Goal: Task Accomplishment & Management: Use online tool/utility

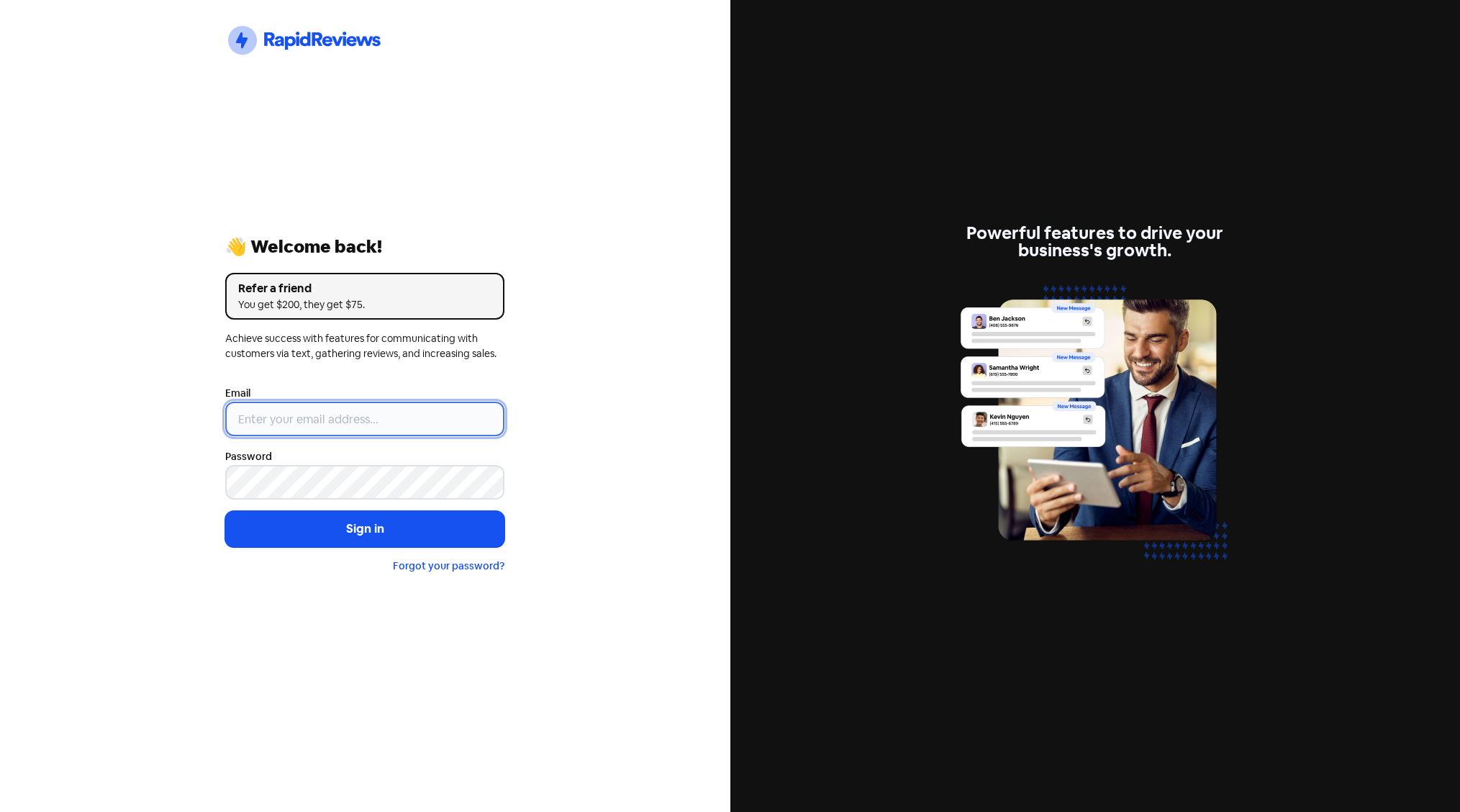
click at [296, 416] on input "email" at bounding box center [365, 419] width 279 height 35
paste input "[URL][DOMAIN_NAME]"
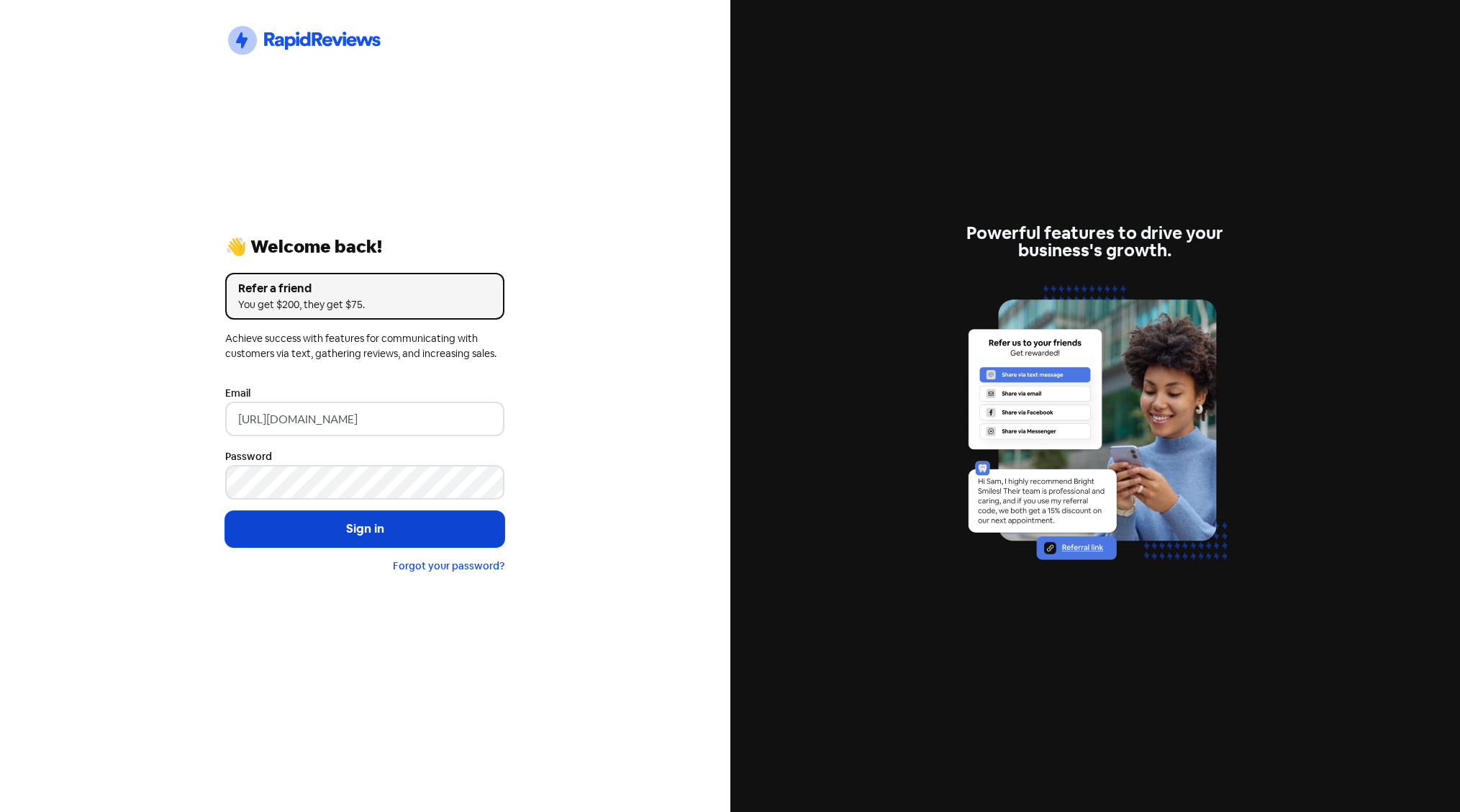
click at [465, 532] on button "Sign in" at bounding box center [365, 529] width 279 height 36
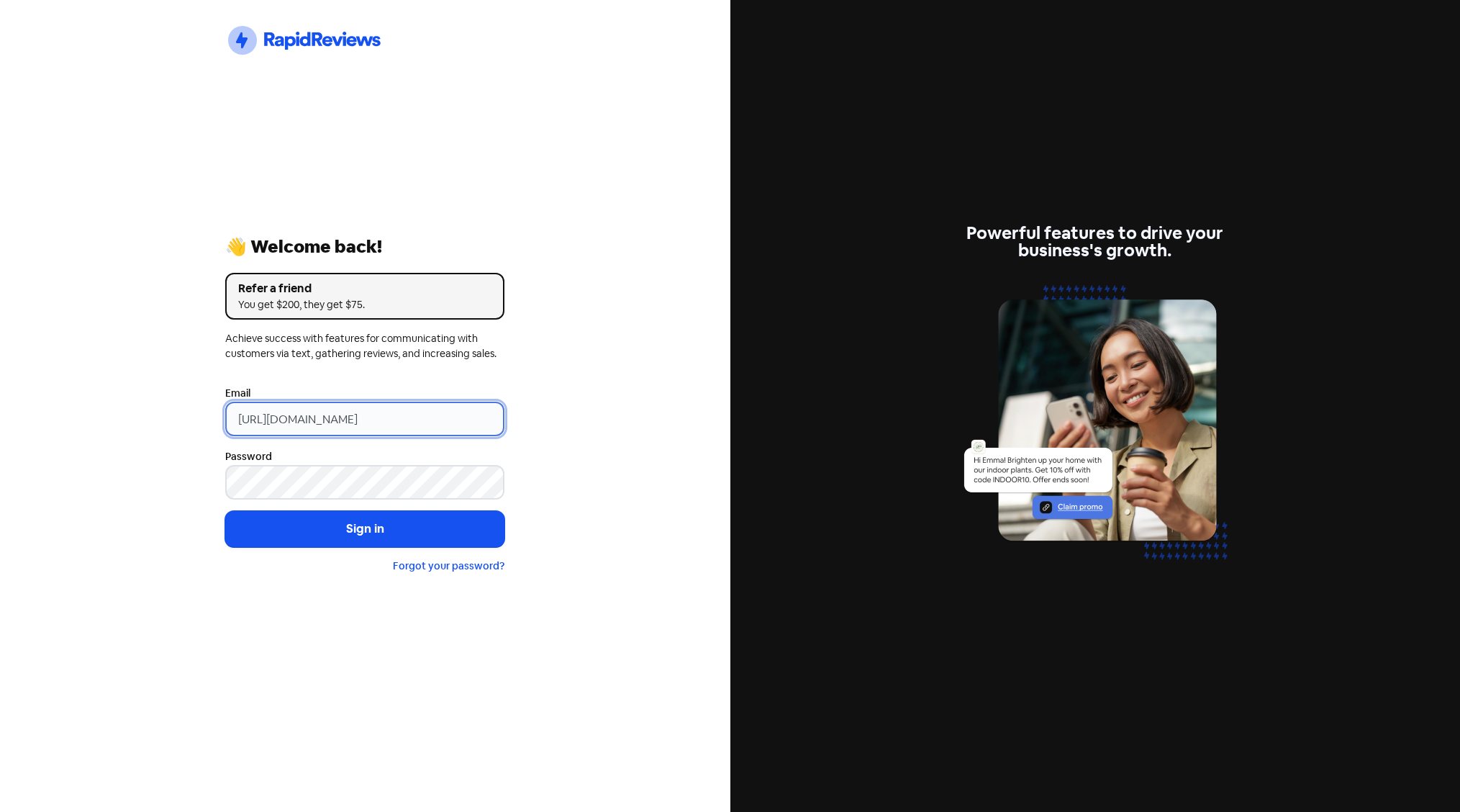
click at [387, 421] on input "https://app.rapidreviews.com.au/login" at bounding box center [365, 419] width 279 height 35
paste input "[PERSON_NAME][EMAIL_ADDRESS][DOMAIN_NAME]"
type input "[PERSON_NAME][EMAIL_ADDRESS][DOMAIN_NAME]"
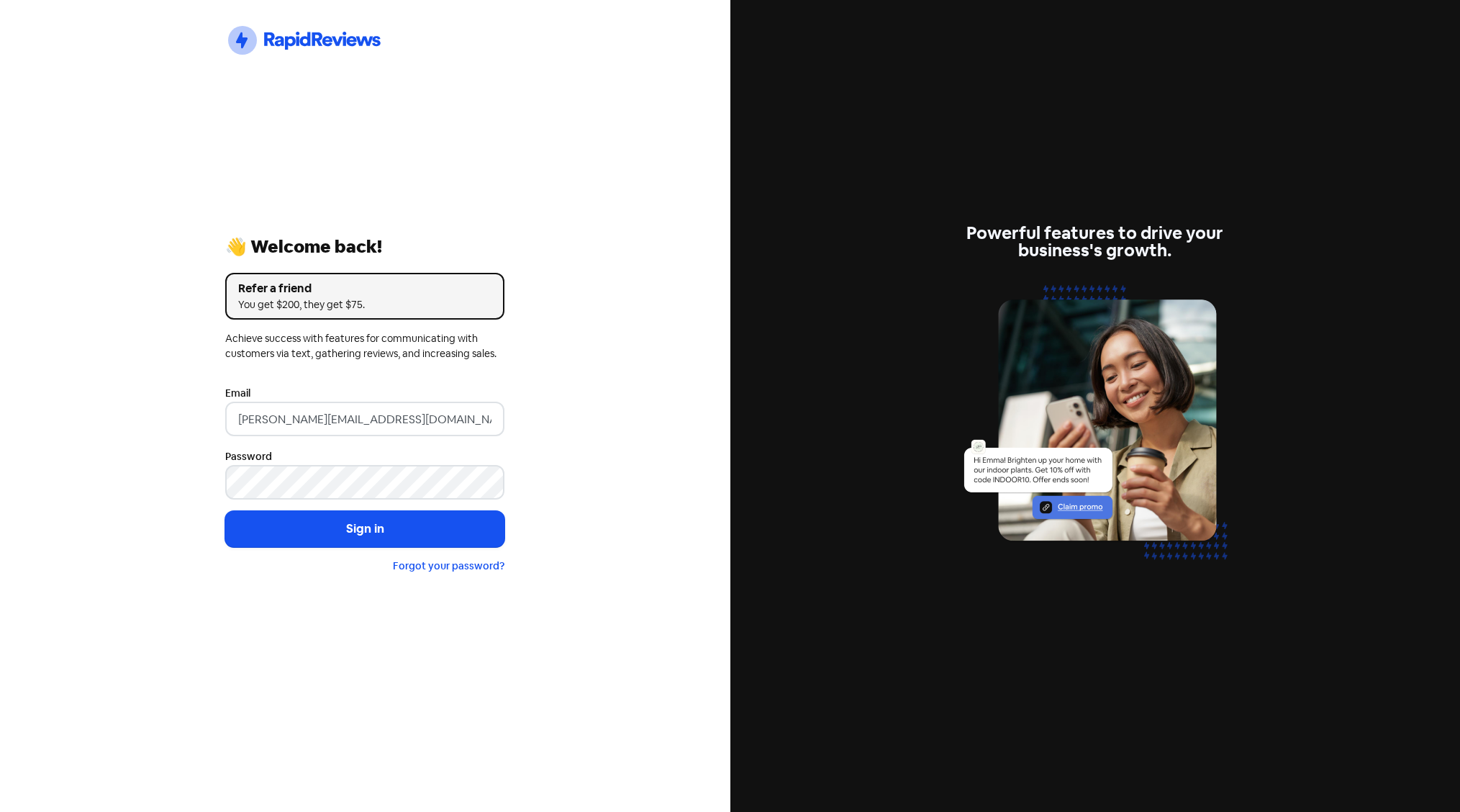
click at [533, 356] on div "Icon For Thunder-circle 👋 Welcome back! Refer a friend You get $200, they get $…" at bounding box center [365, 406] width 730 height 812
click at [432, 508] on form "Email robert@buttonwoodfinance.com.au Password Sign in Forgot your password?" at bounding box center [365, 479] width 279 height 190
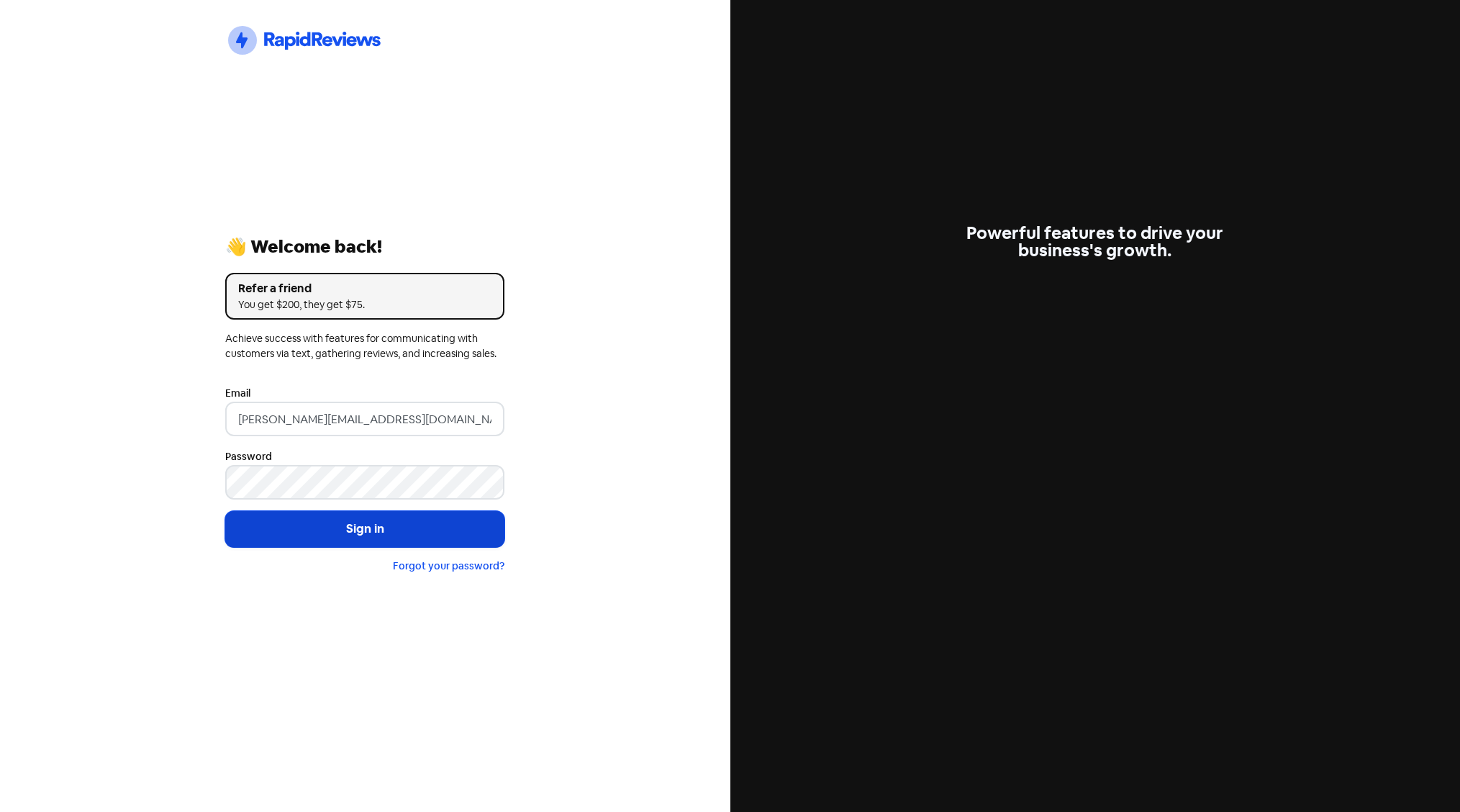
click at [428, 520] on button "Sign in" at bounding box center [365, 529] width 279 height 36
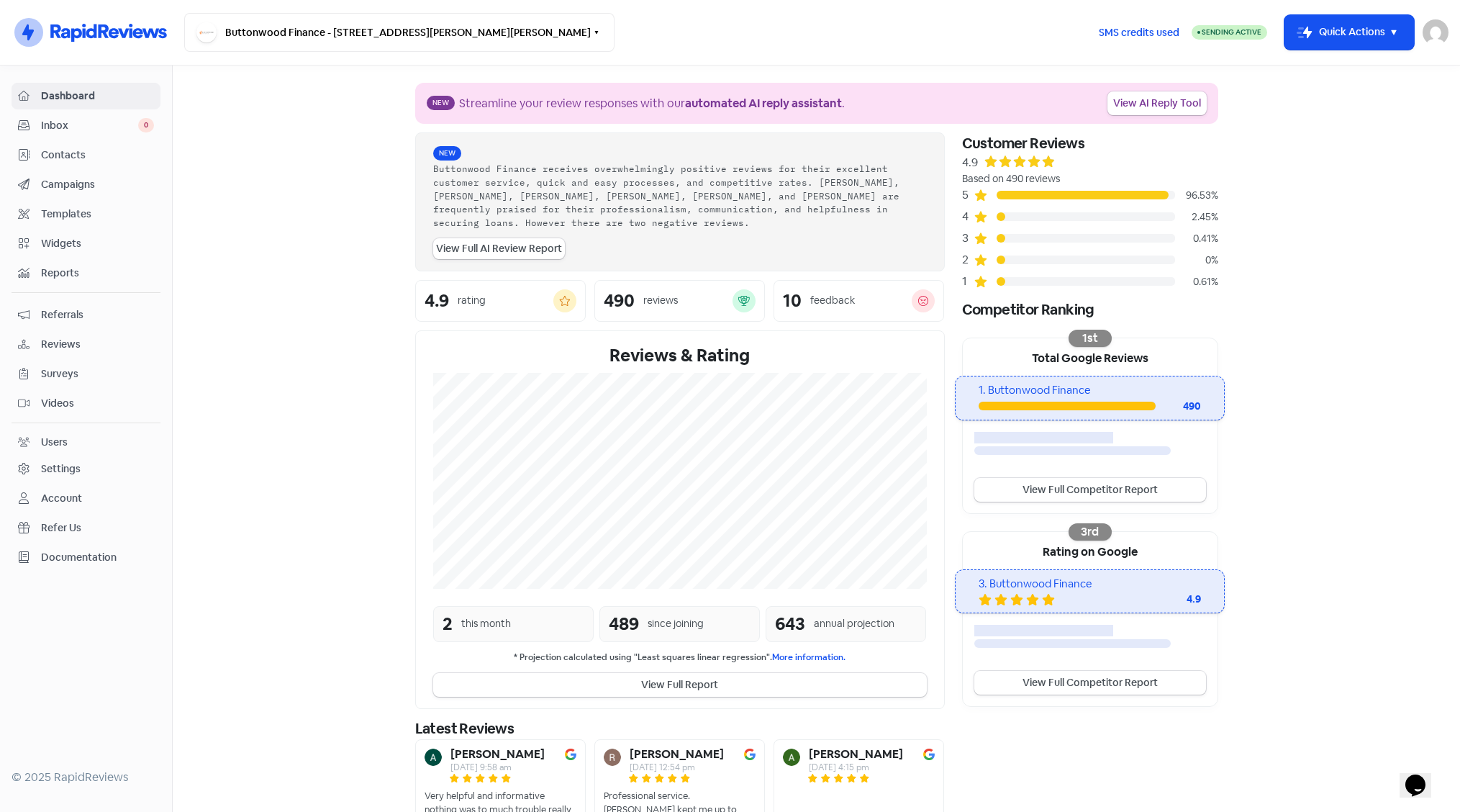
click at [66, 256] on link "Widgets" at bounding box center [85, 243] width 149 height 26
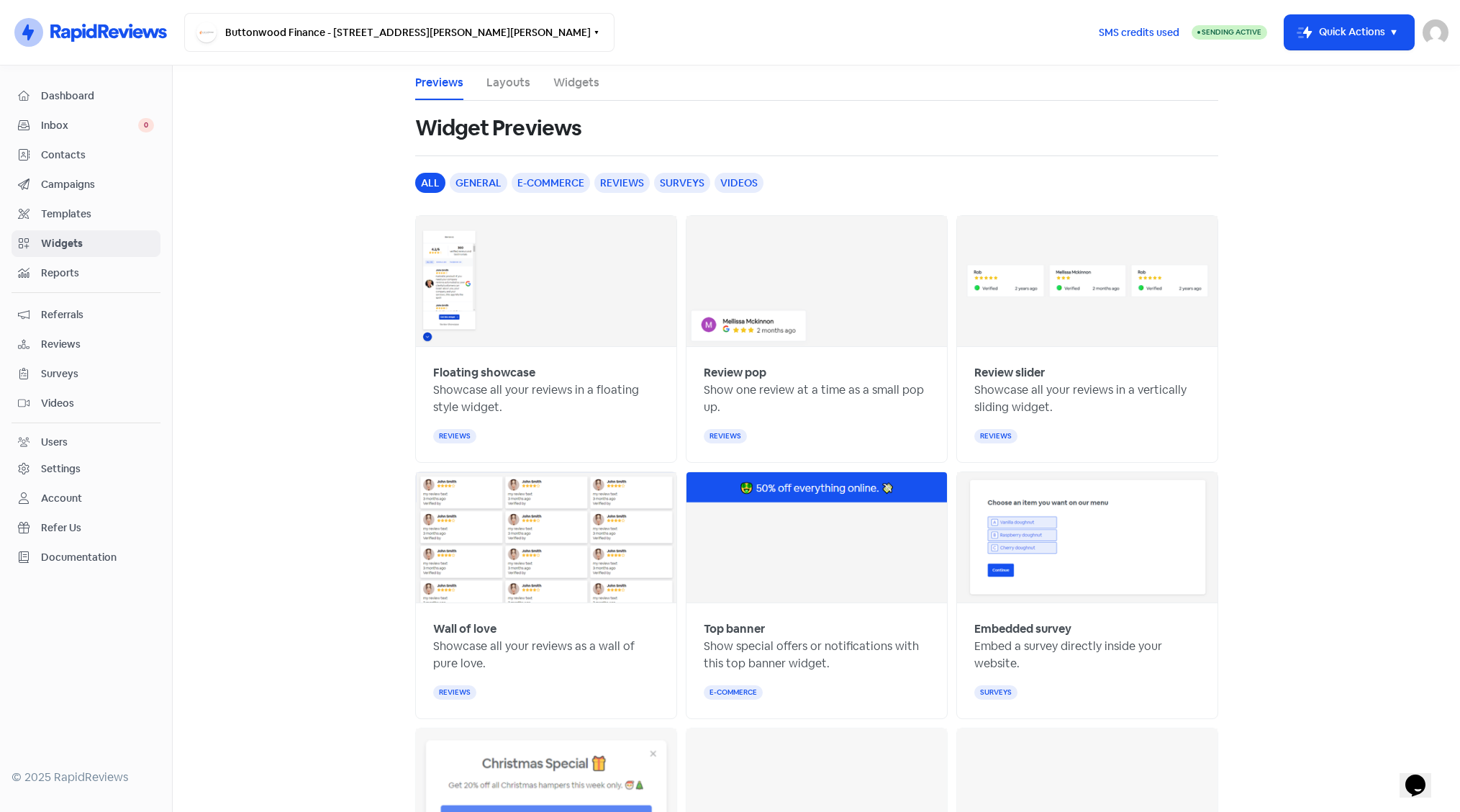
click at [80, 187] on span "Campaigns" at bounding box center [97, 184] width 113 height 15
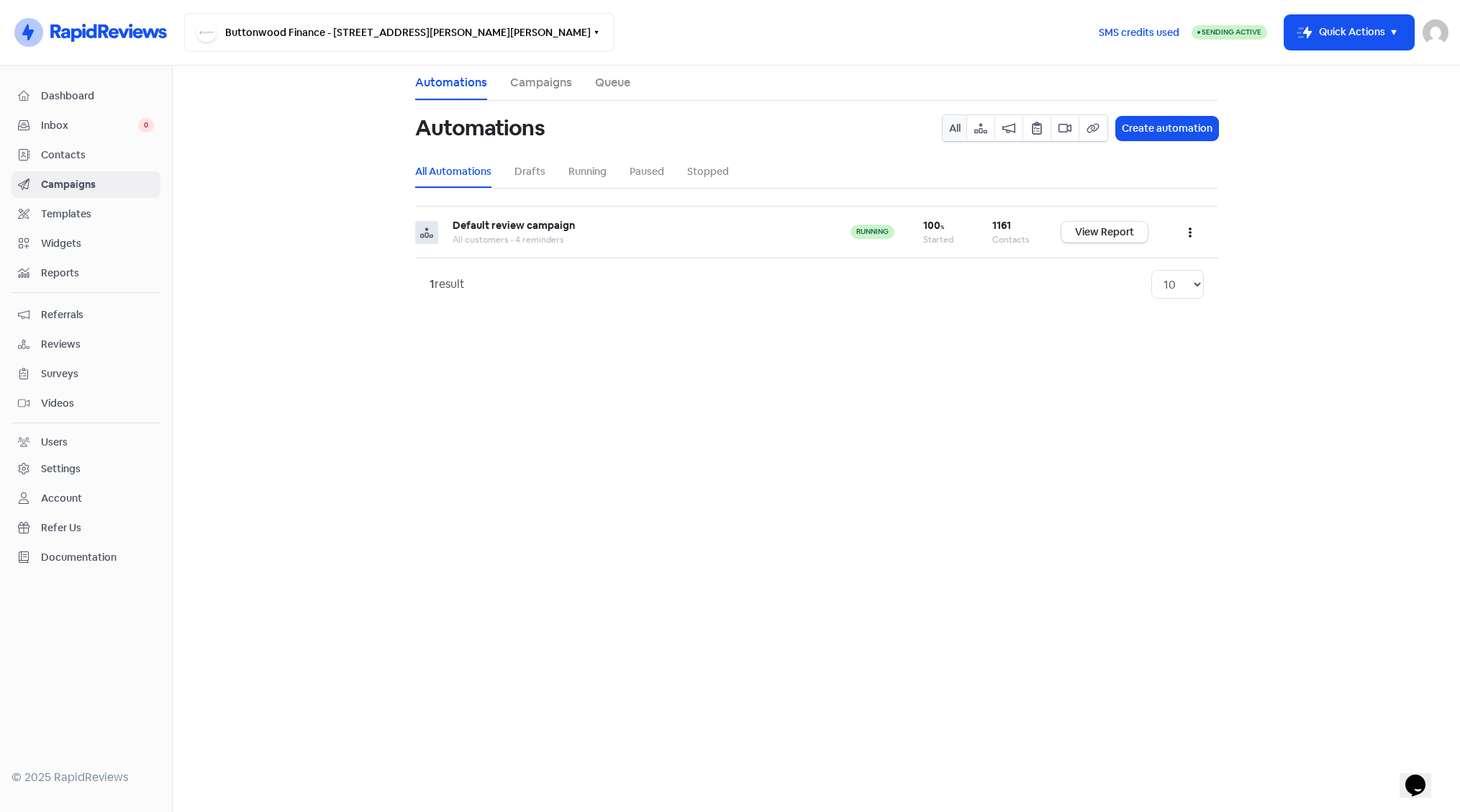
click at [561, 80] on link "Campaigns" at bounding box center [541, 82] width 62 height 17
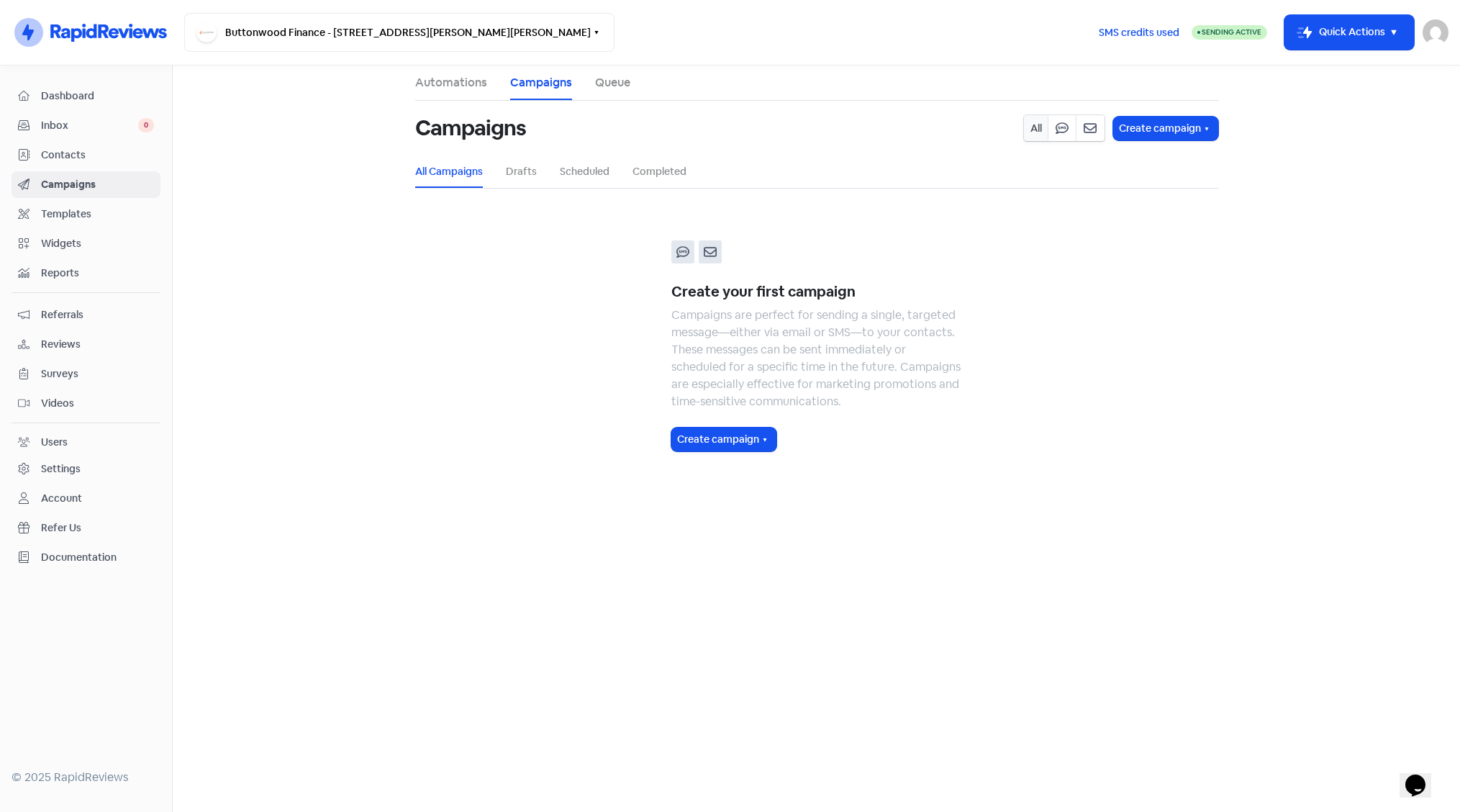
click at [91, 216] on span "Templates" at bounding box center [97, 214] width 113 height 15
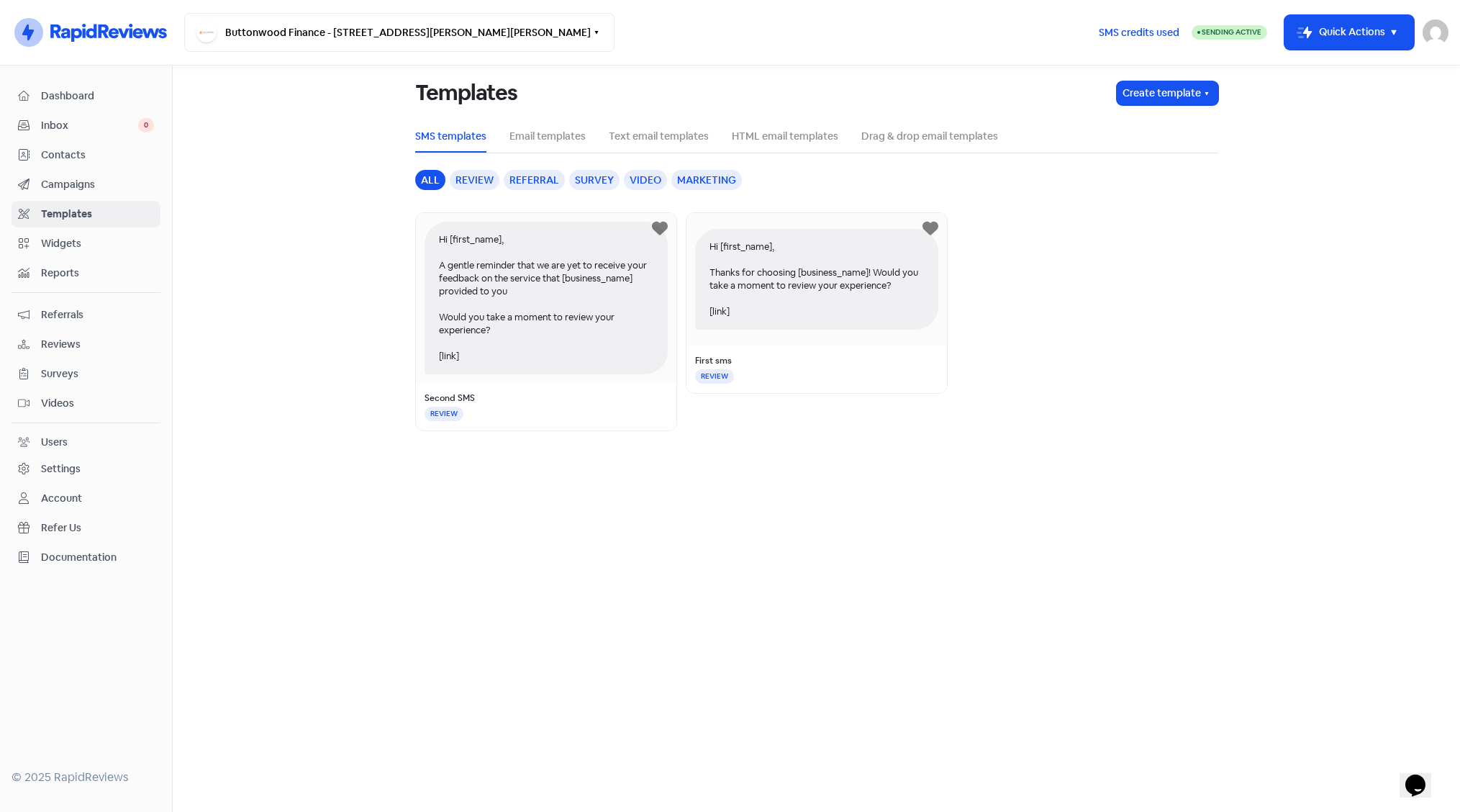
click at [77, 239] on span "Widgets" at bounding box center [97, 243] width 113 height 15
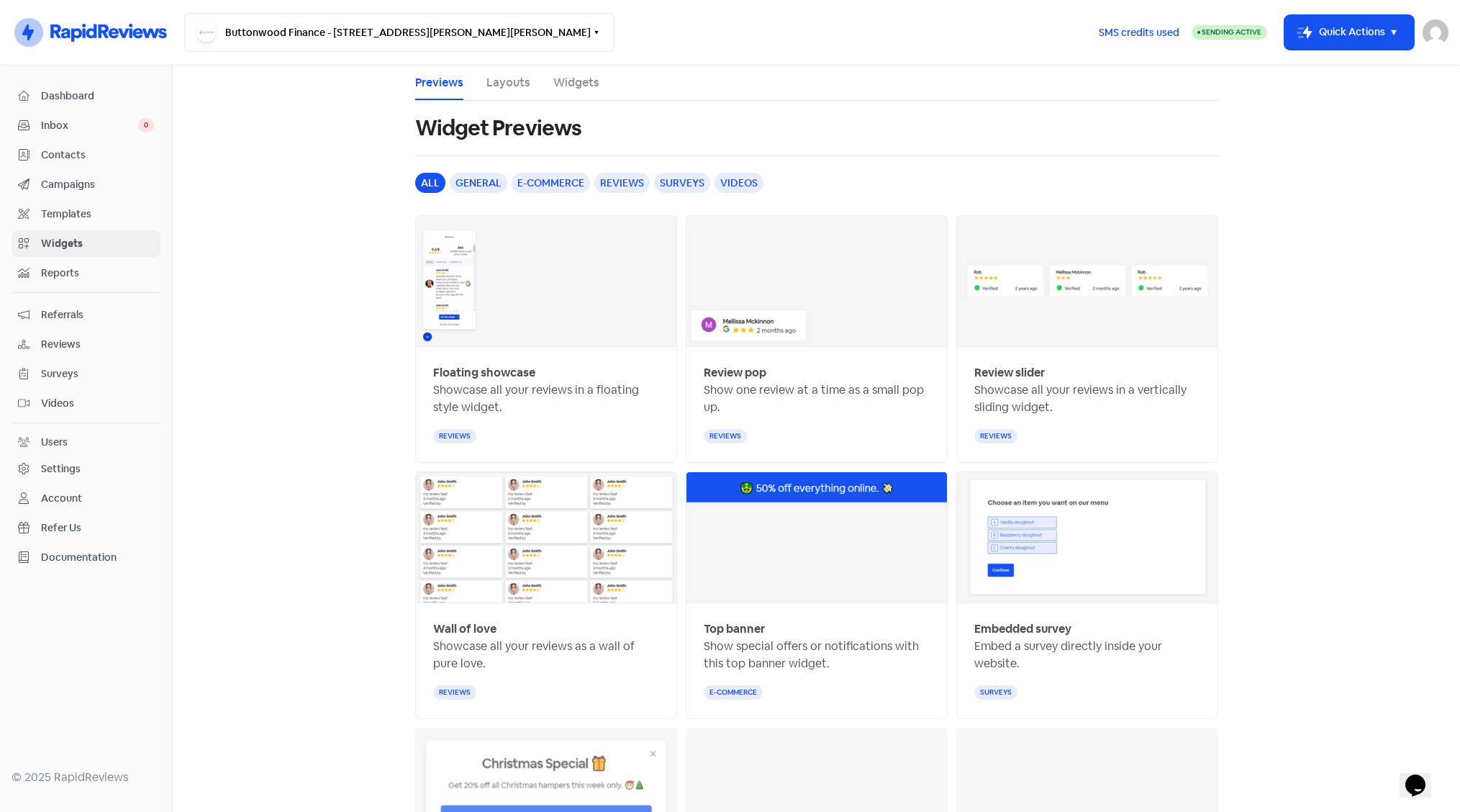
click at [80, 208] on span "Templates" at bounding box center [97, 214] width 113 height 15
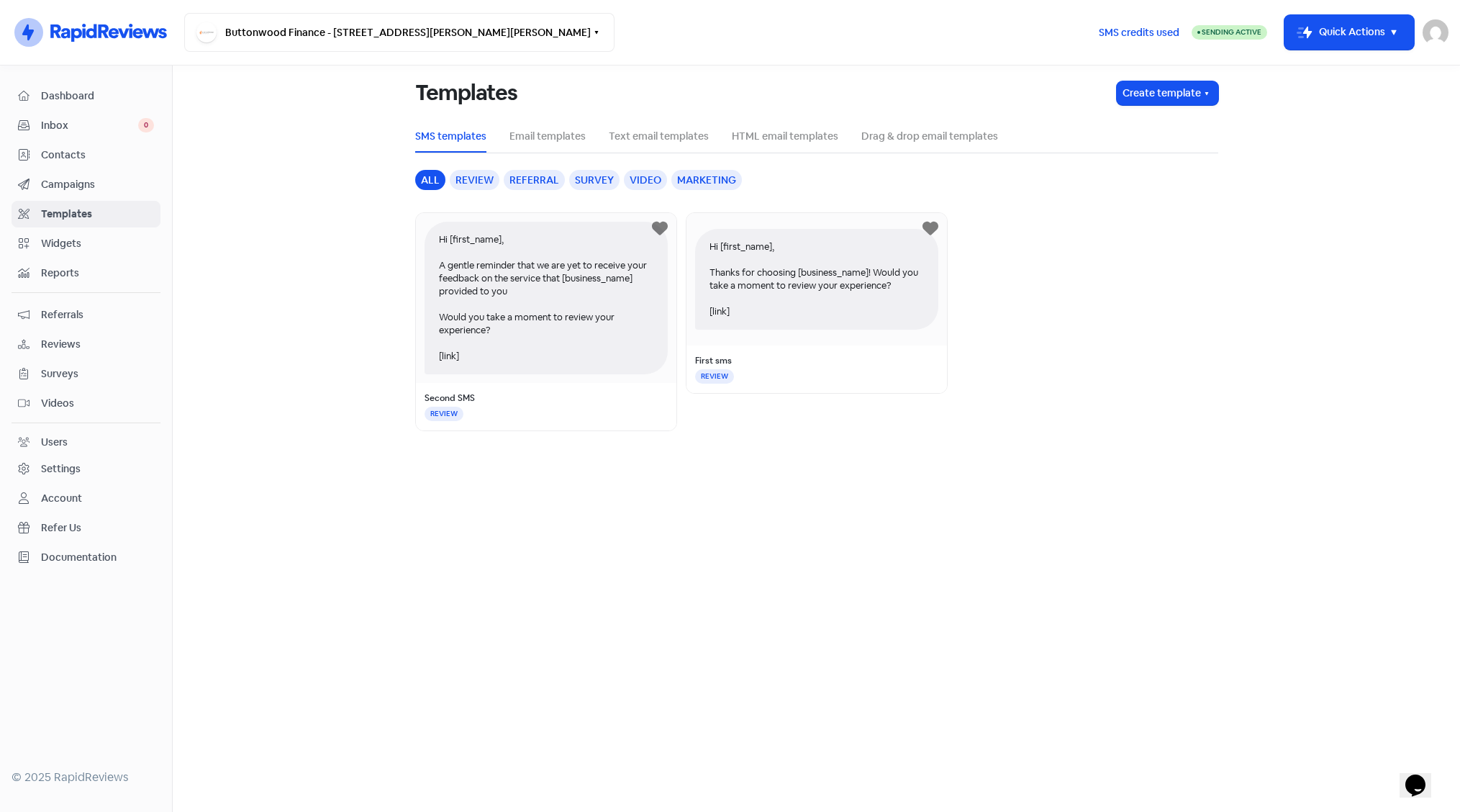
click at [73, 237] on span "Widgets" at bounding box center [97, 243] width 113 height 15
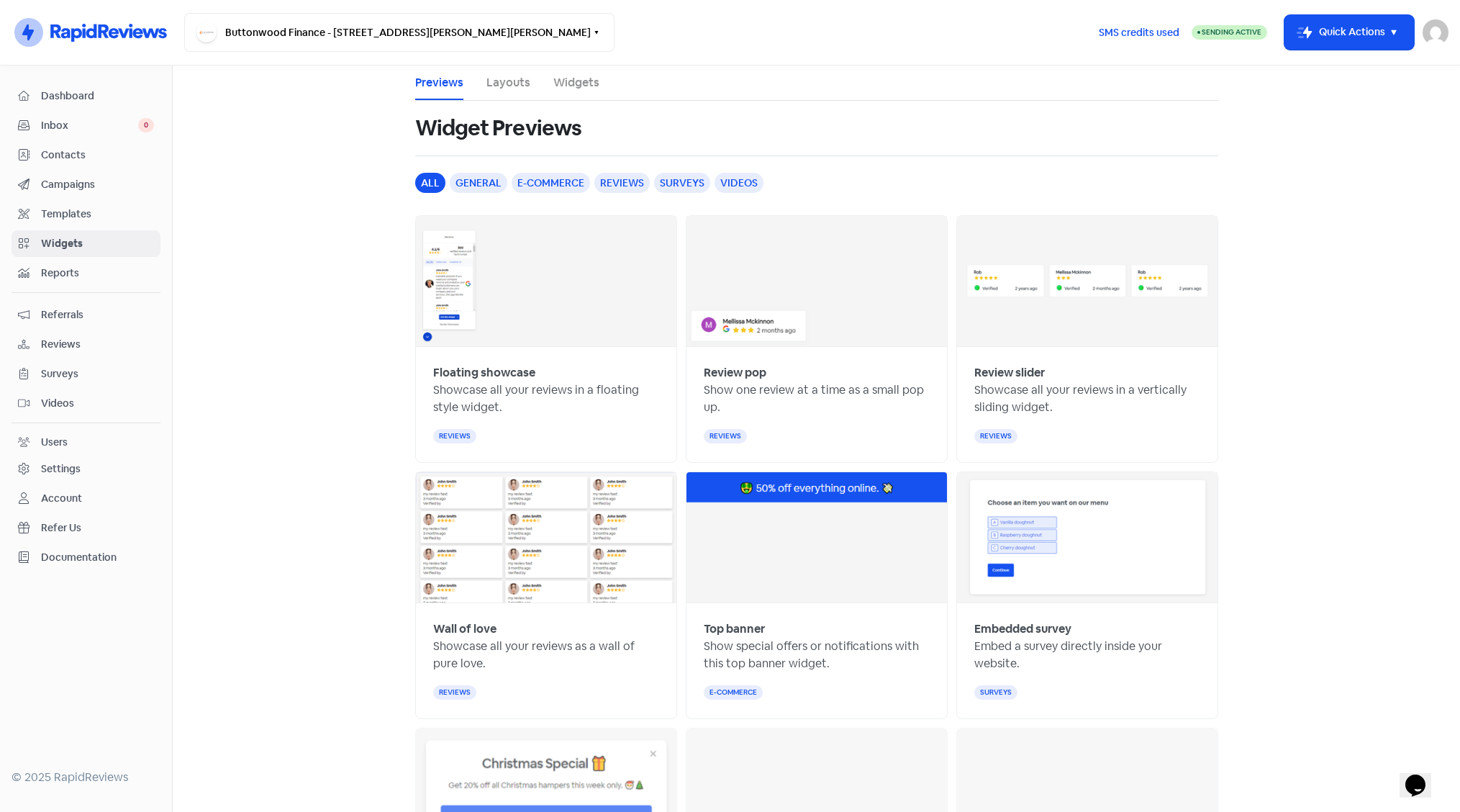
click at [561, 87] on link "Widgets" at bounding box center [576, 82] width 46 height 17
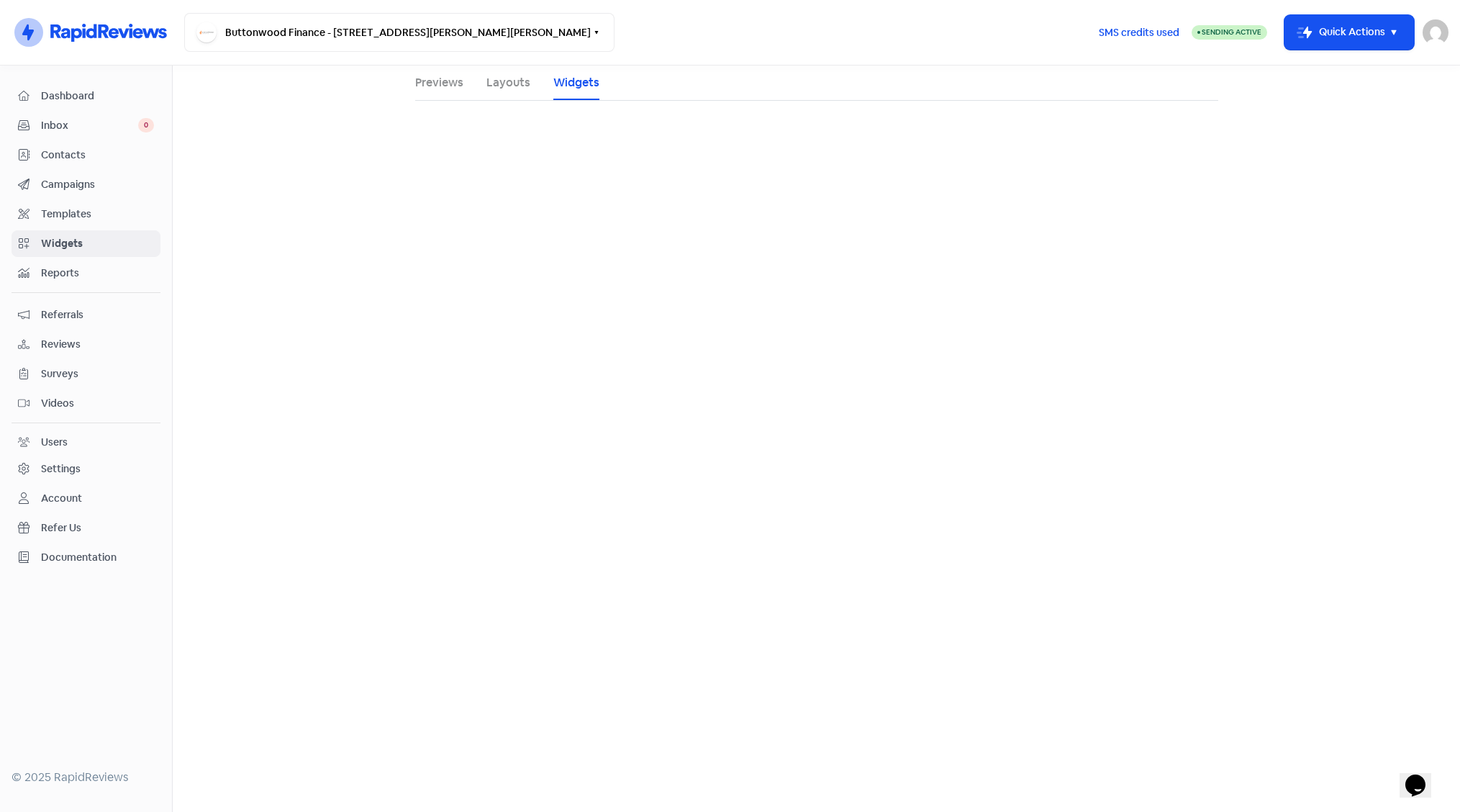
click at [502, 86] on link "Layouts" at bounding box center [508, 82] width 44 height 17
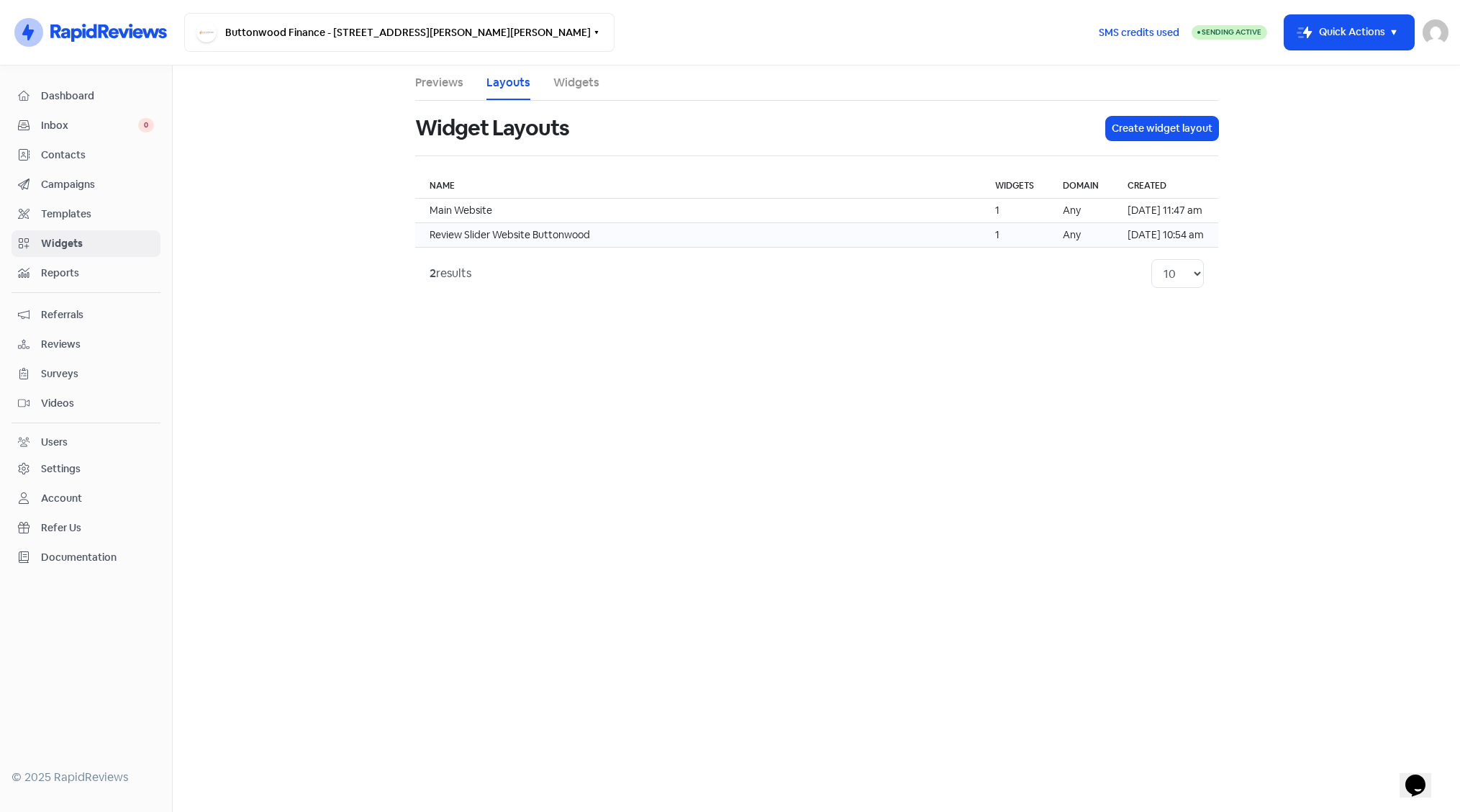
click at [522, 237] on td "Review Slider Website Buttonwood" at bounding box center [698, 235] width 566 height 24
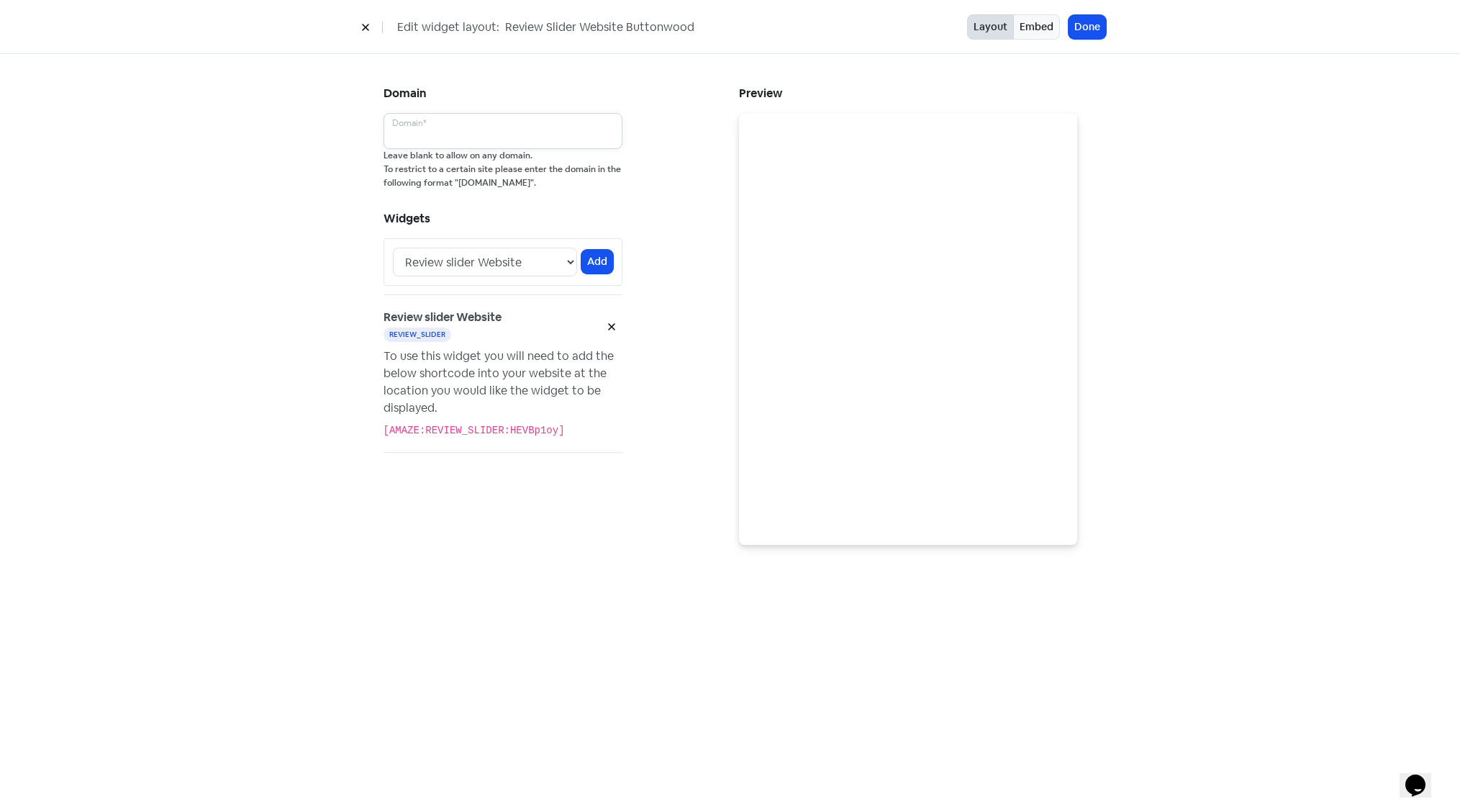
click at [473, 138] on input "text" at bounding box center [503, 131] width 239 height 36
paste input "[URL][DOMAIN_NAME]"
type input "[URL][DOMAIN_NAME]"
click at [312, 204] on div "Domain [URL][DOMAIN_NAME] Domain* Leave blank to allow on any domain. To restri…" at bounding box center [730, 313] width 1460 height 520
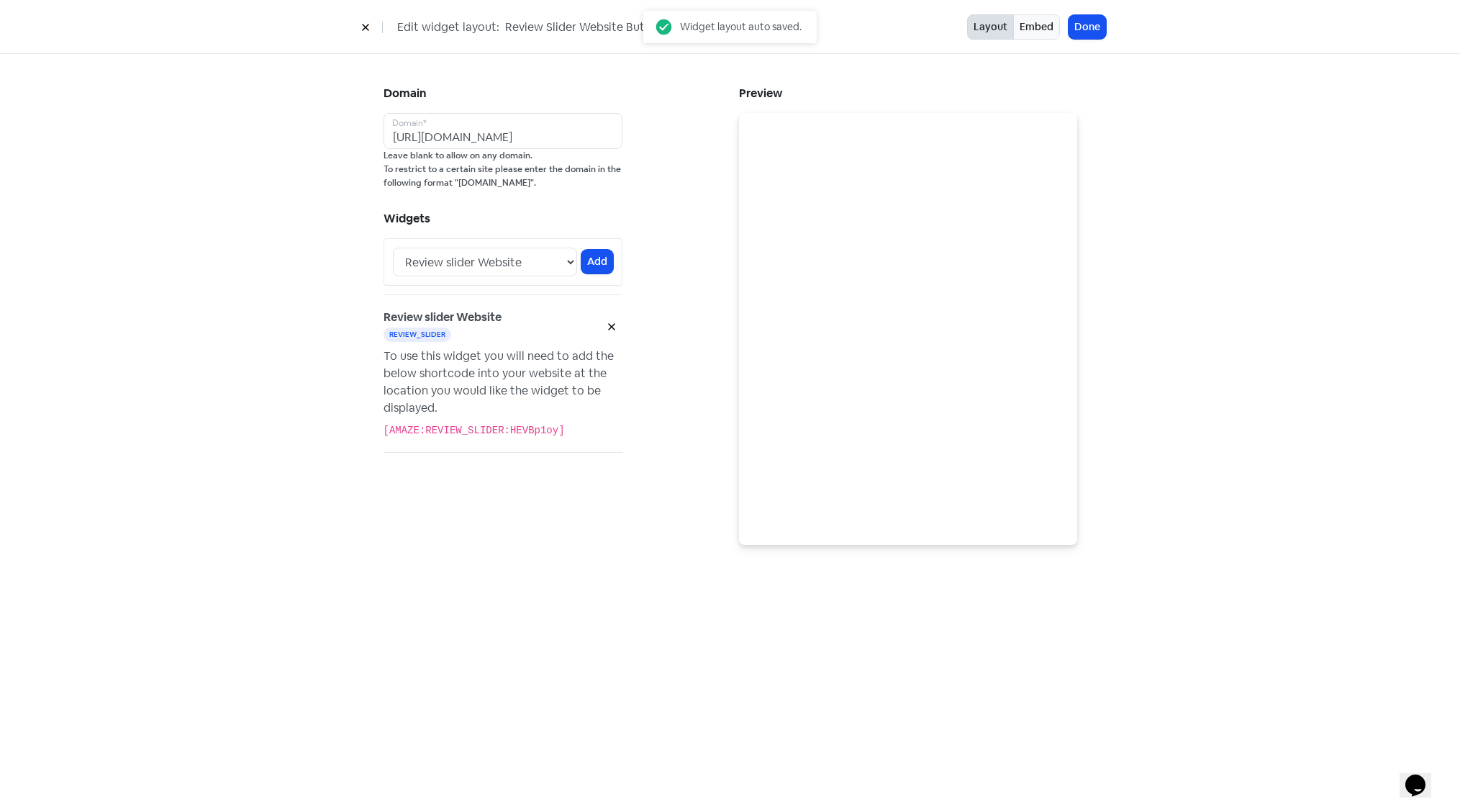
scroll to position [0, 0]
click at [598, 259] on button "Add" at bounding box center [597, 261] width 32 height 23
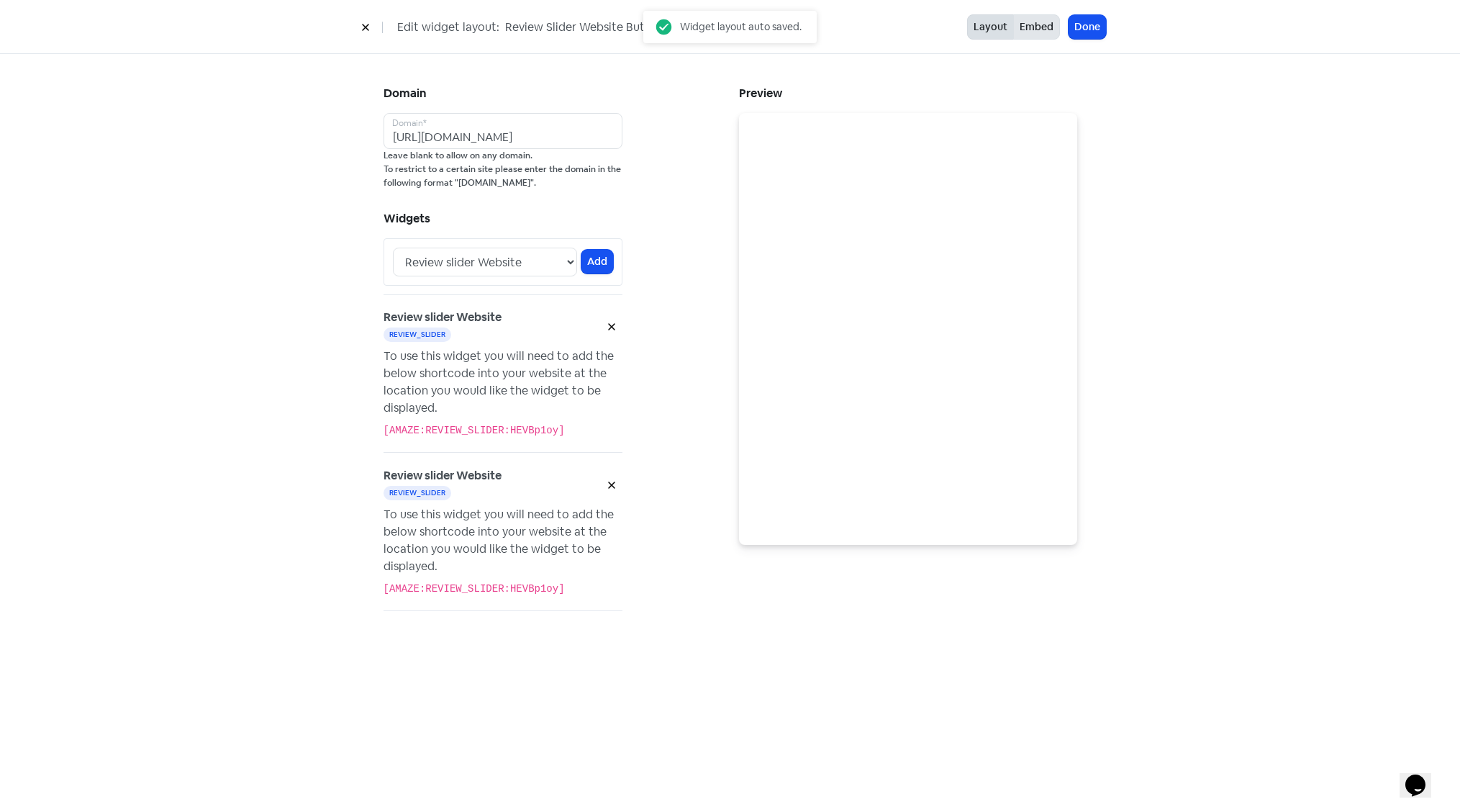
click at [1033, 26] on button "Embed" at bounding box center [1036, 26] width 47 height 25
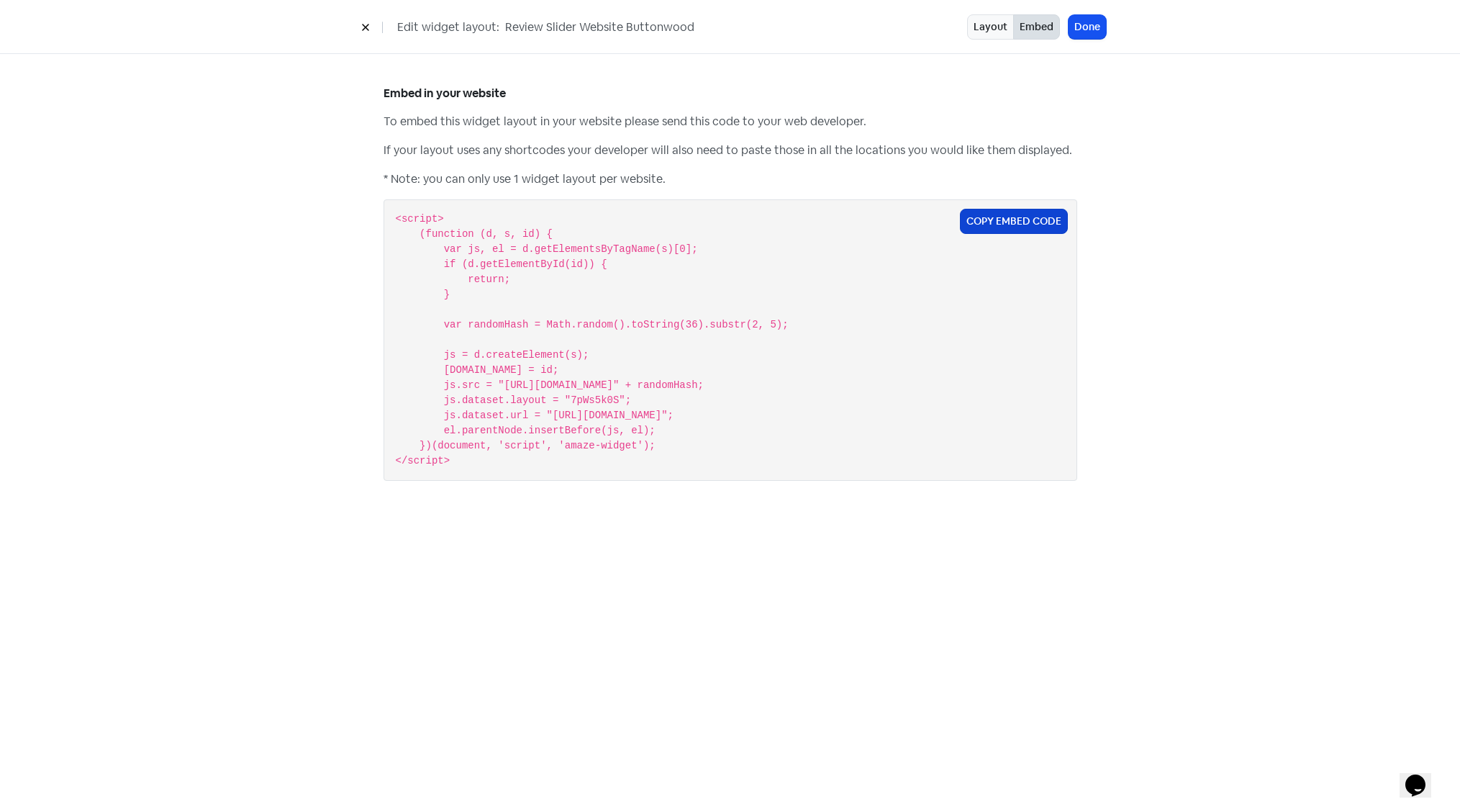
click at [983, 219] on button "Copy Embed Code" at bounding box center [1014, 221] width 108 height 25
click at [999, 22] on button "Layout" at bounding box center [990, 26] width 47 height 25
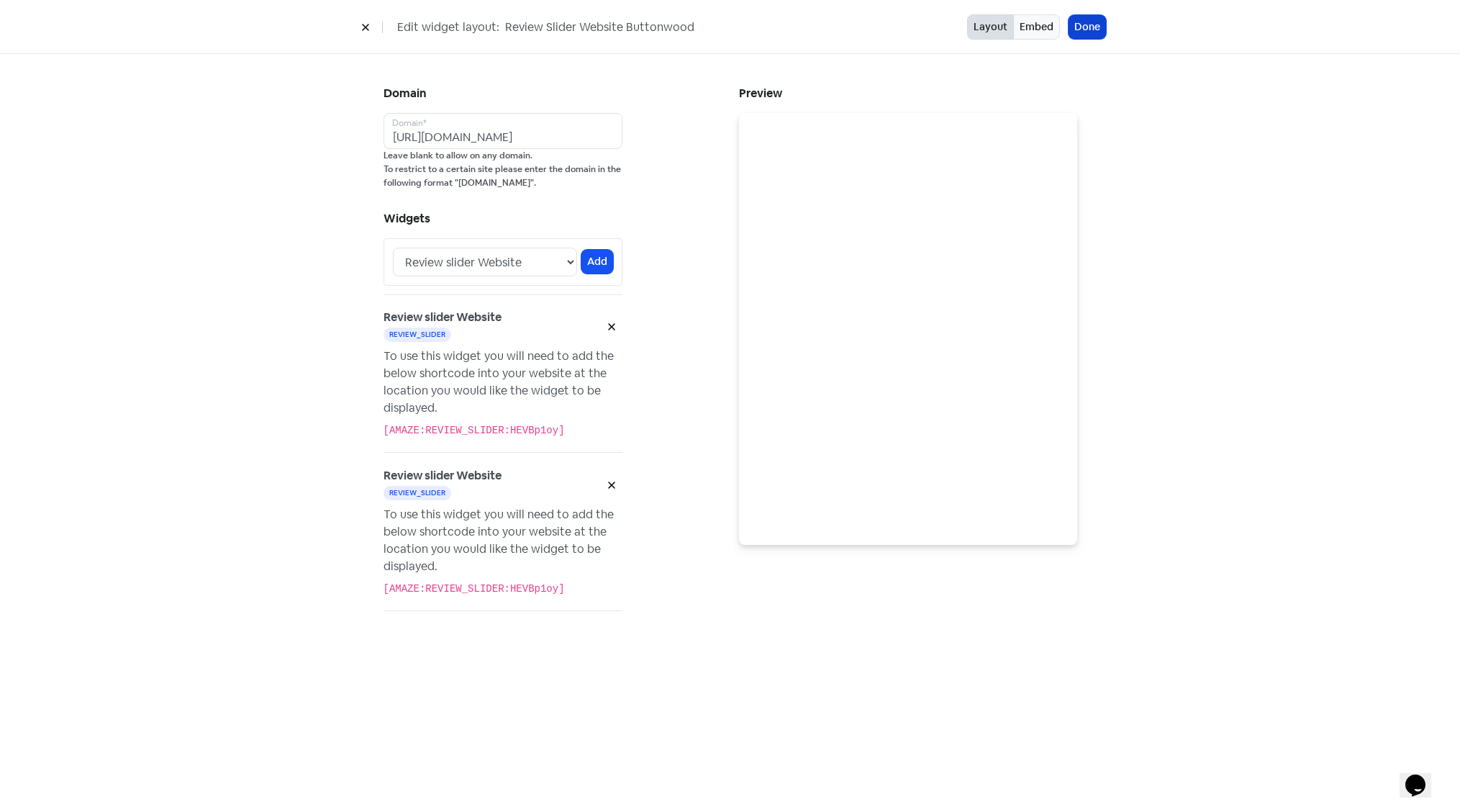
click at [1082, 25] on button "Done" at bounding box center [1088, 26] width 38 height 23
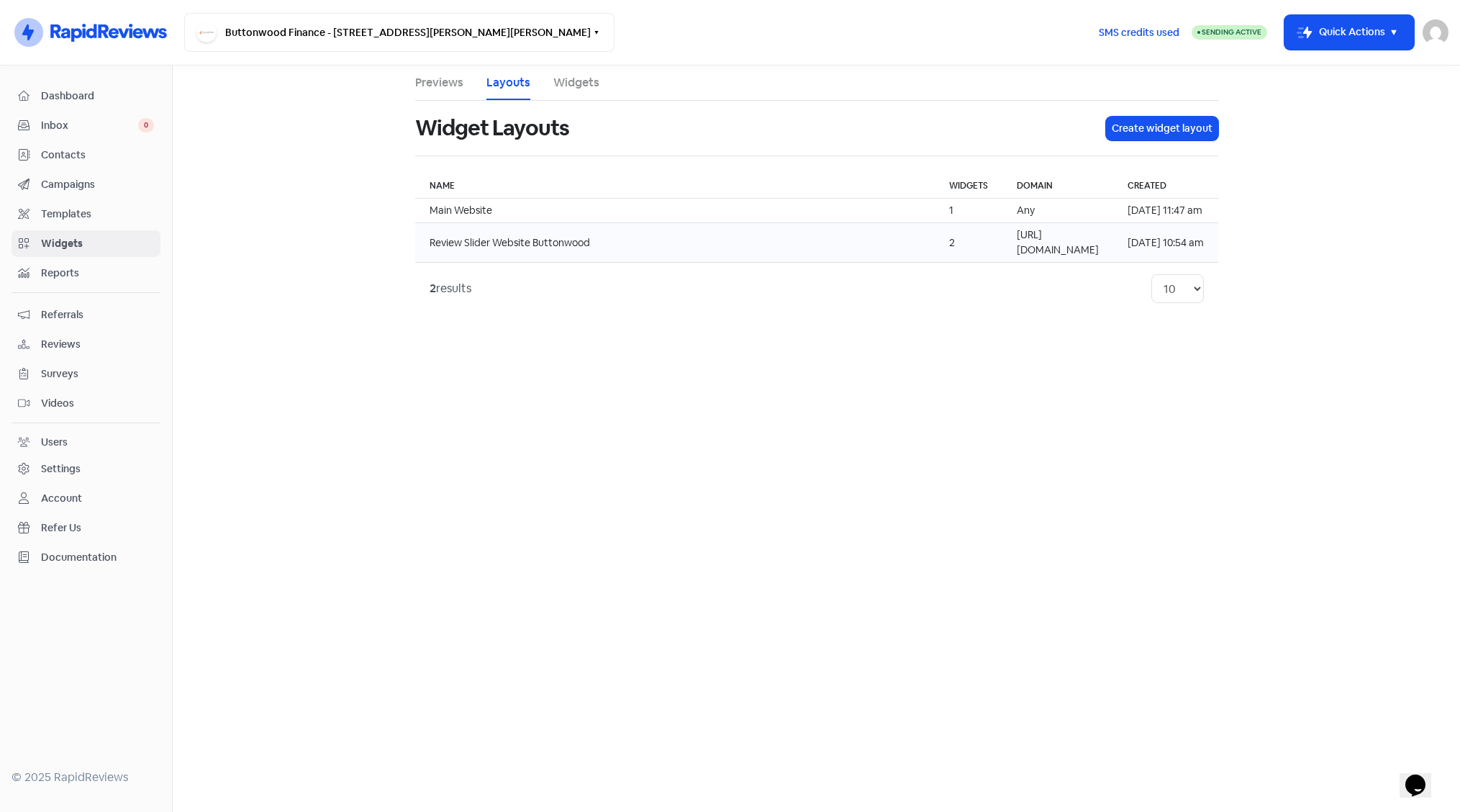
click at [1002, 235] on td "[URL][DOMAIN_NAME]" at bounding box center [1057, 242] width 111 height 39
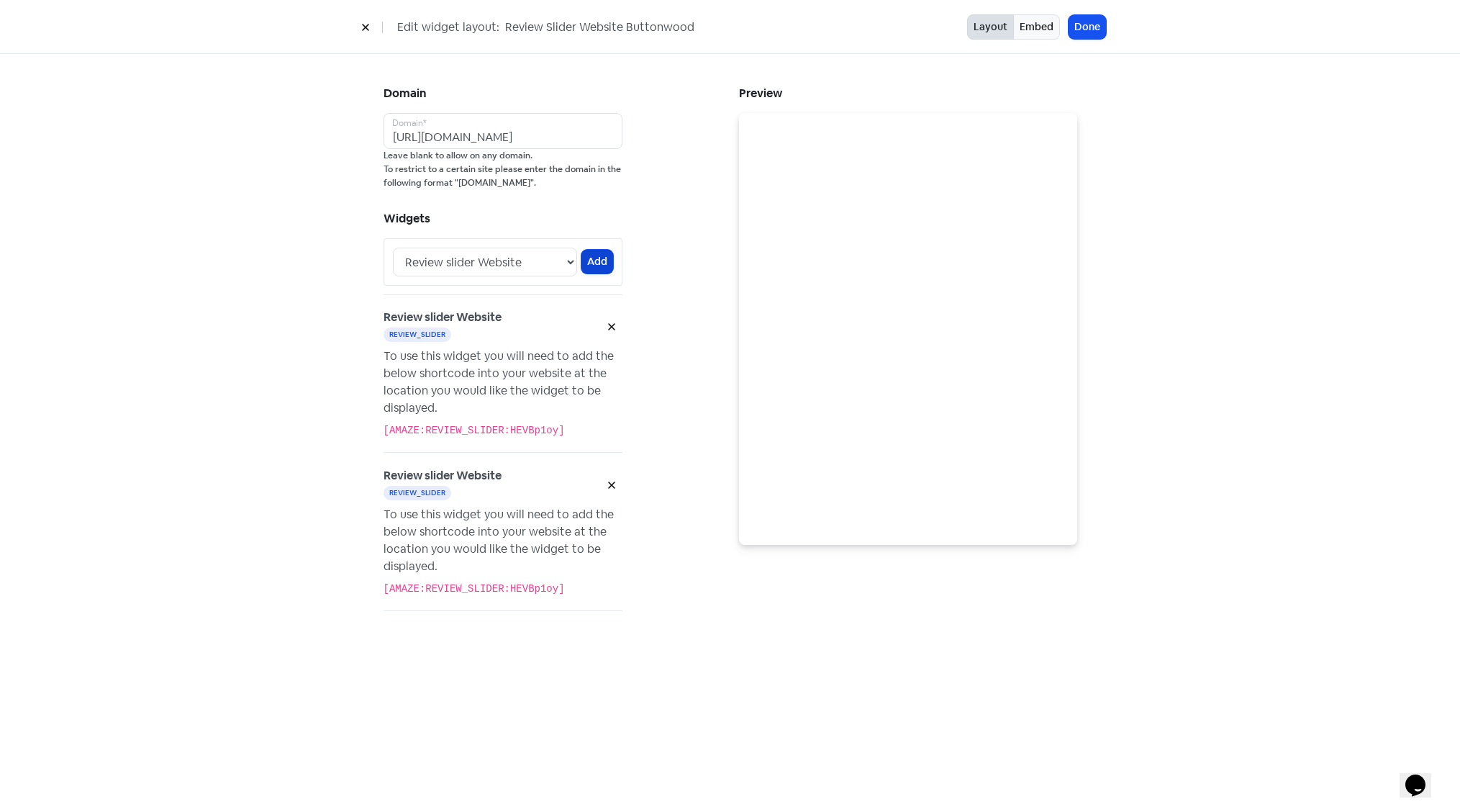
click at [610, 261] on button "Add" at bounding box center [597, 261] width 32 height 23
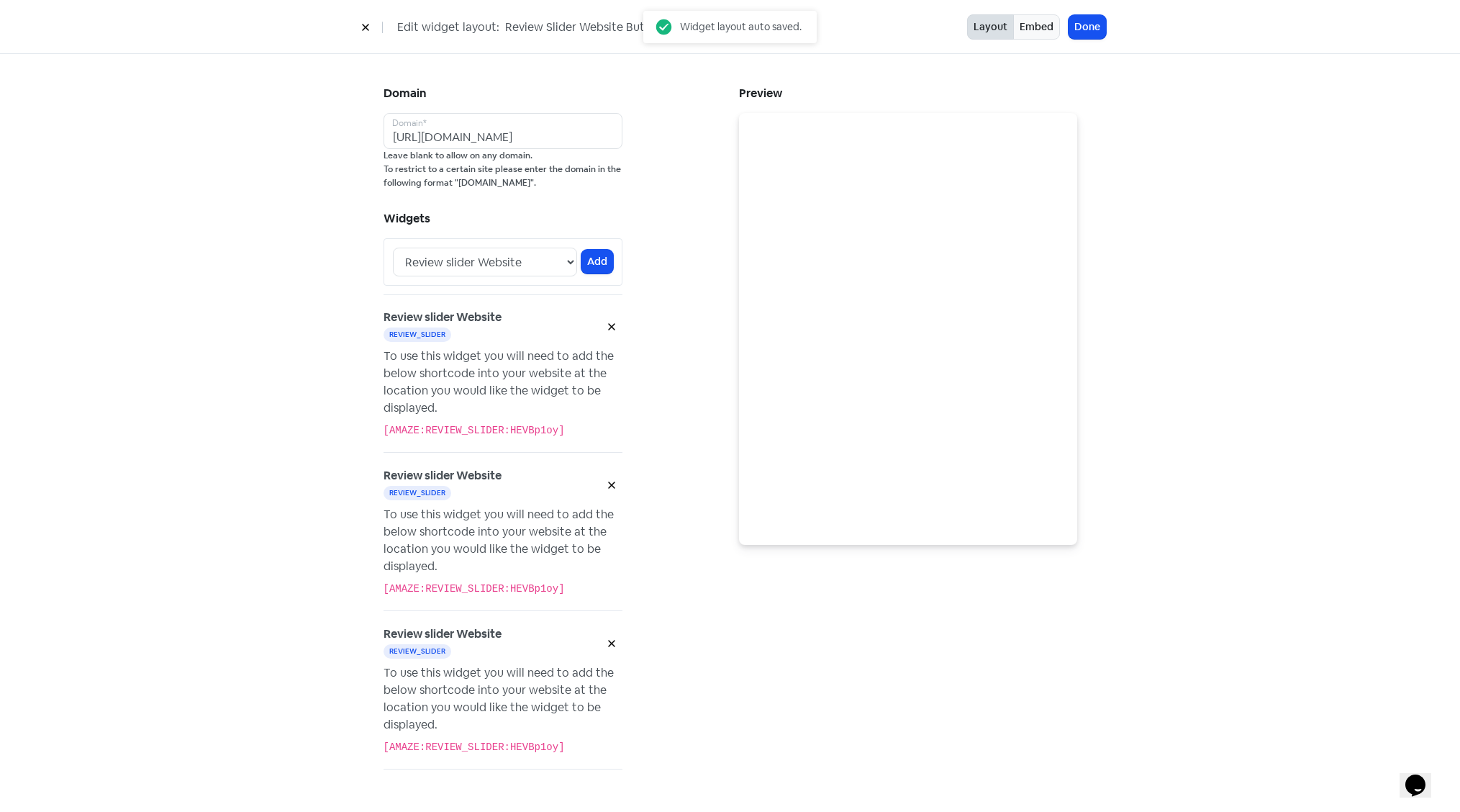
click at [608, 643] on icon at bounding box center [611, 643] width 7 height 7
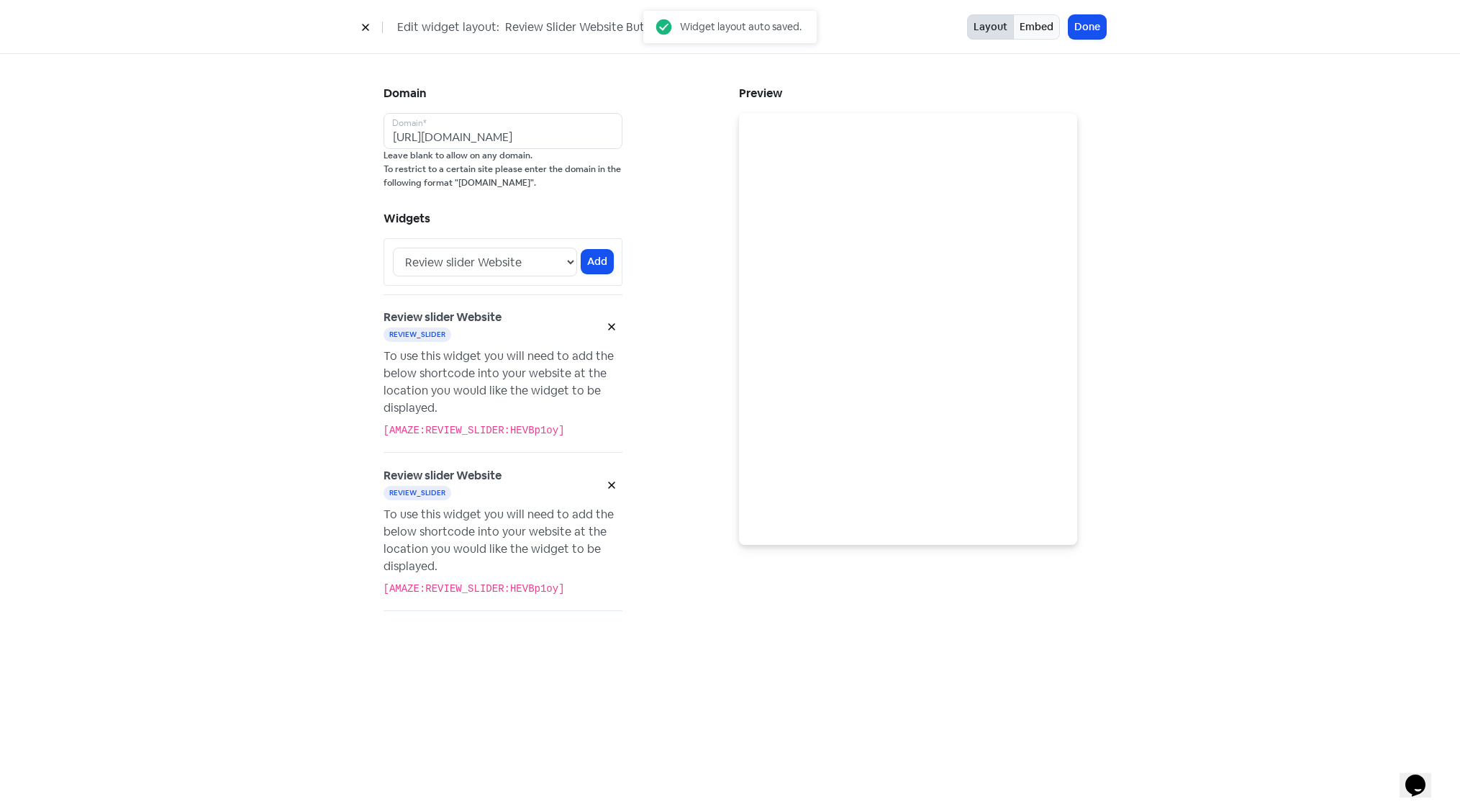
click at [609, 489] on button at bounding box center [611, 484] width 22 height 25
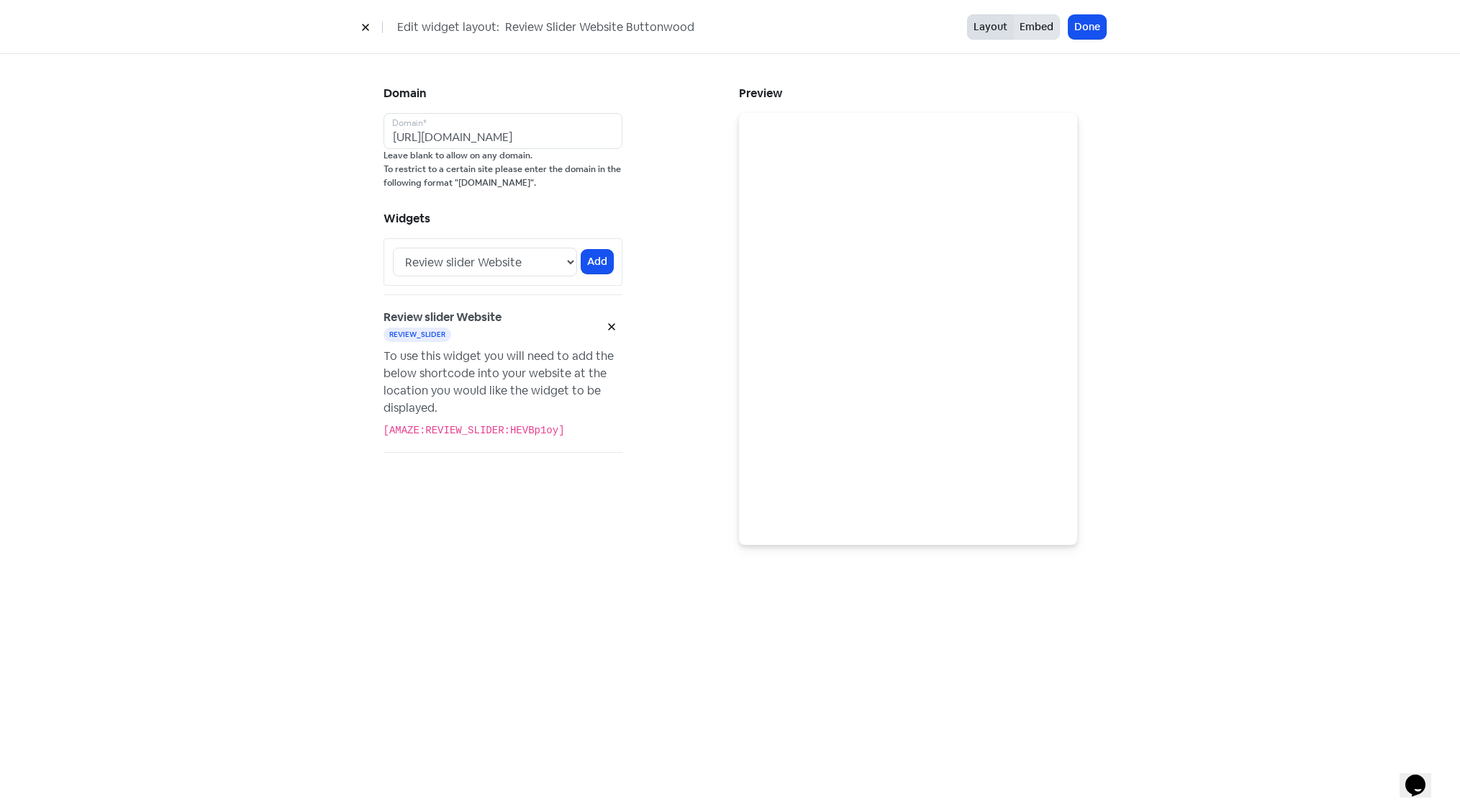
click at [1045, 29] on button "Embed" at bounding box center [1036, 26] width 47 height 25
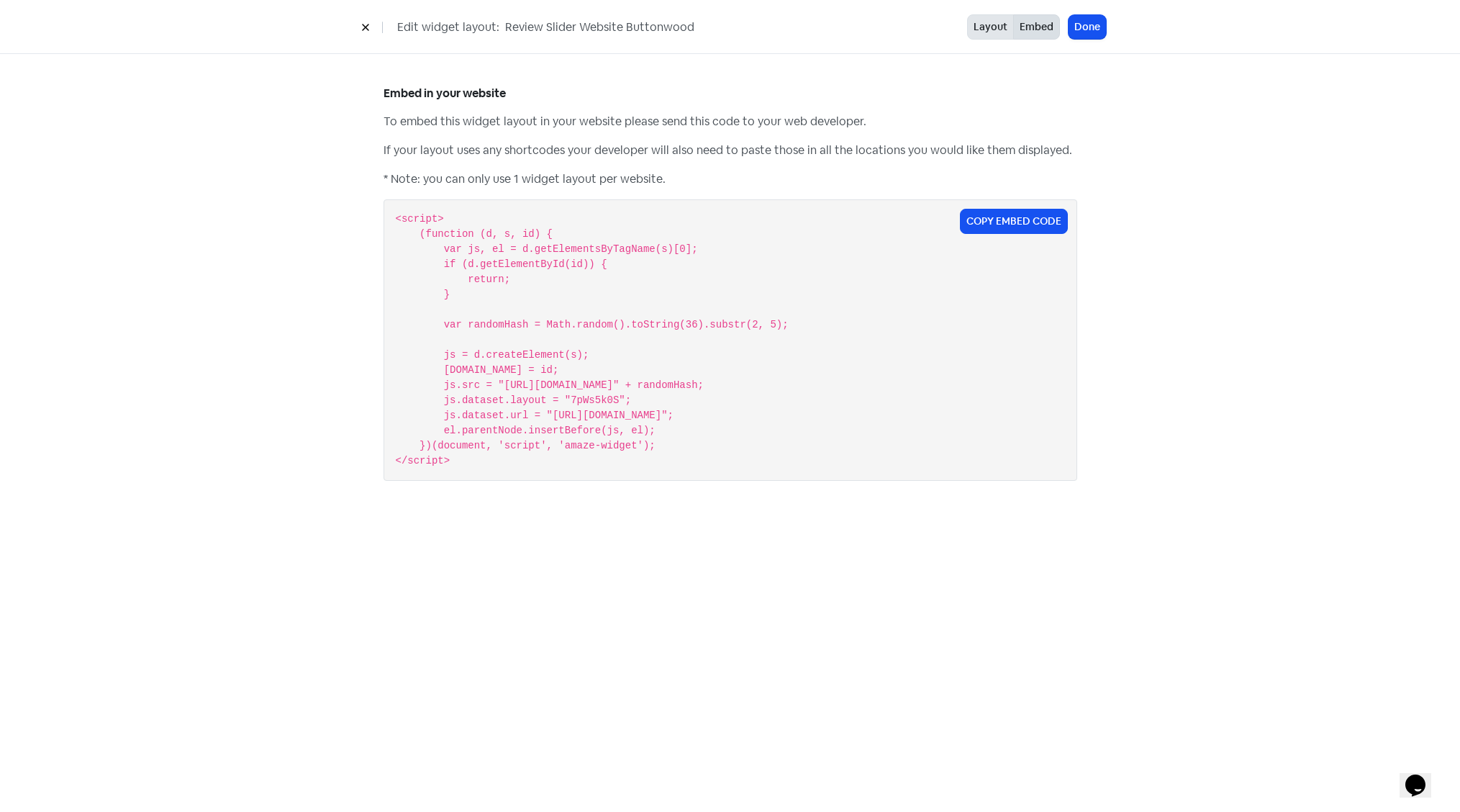
click at [984, 35] on button "Layout" at bounding box center [990, 26] width 47 height 25
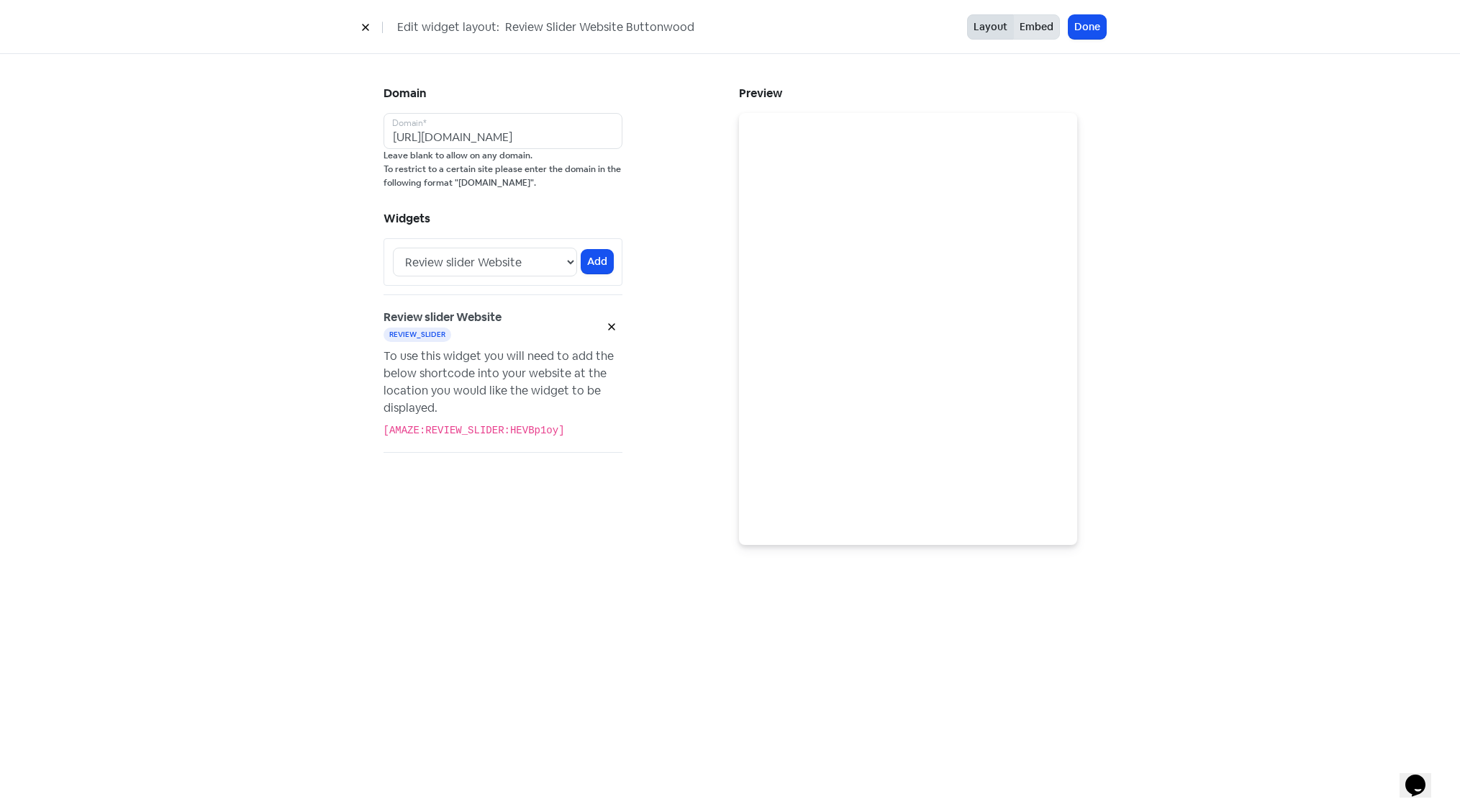
click at [1039, 36] on button "Embed" at bounding box center [1036, 26] width 47 height 25
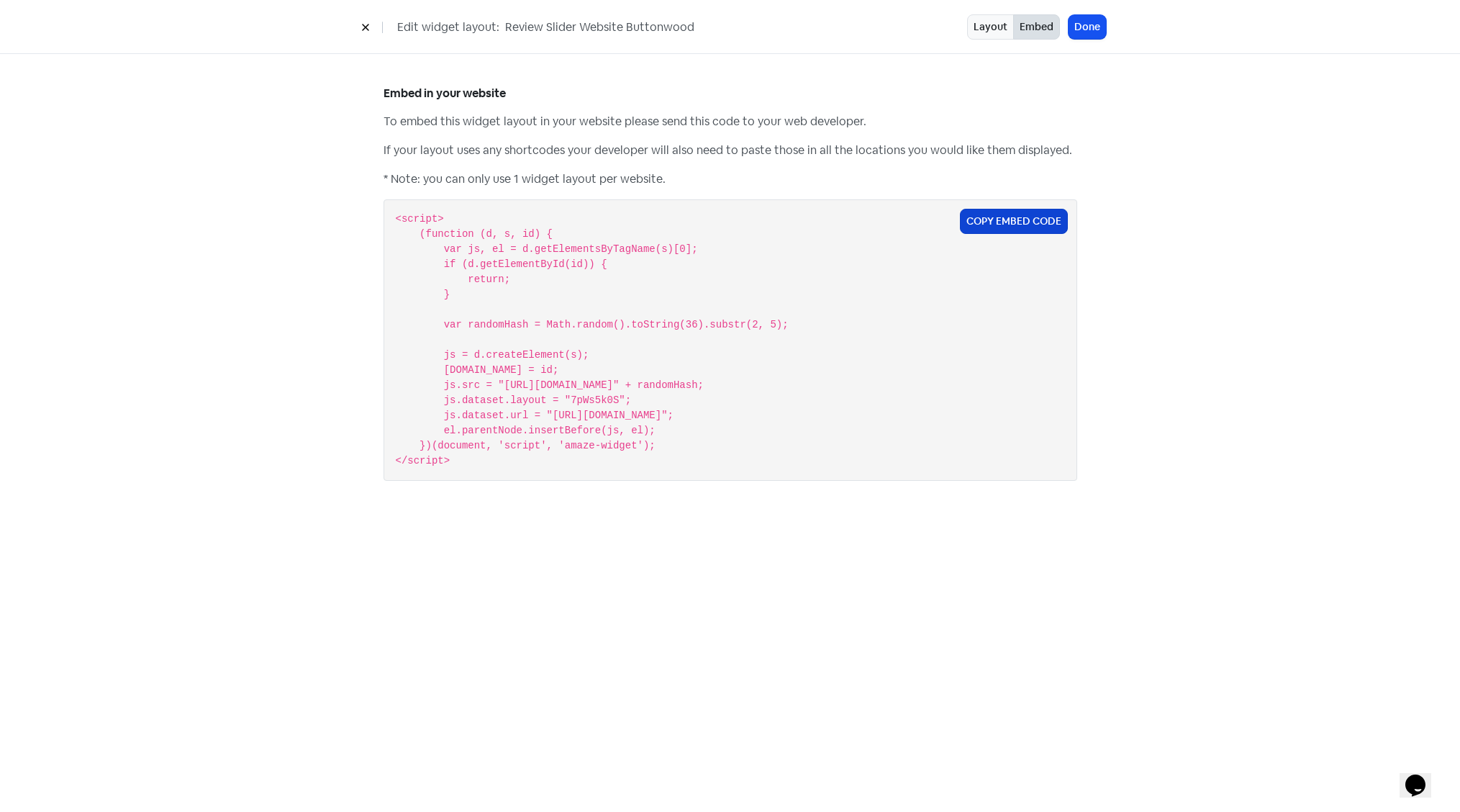
click at [1014, 215] on button "Copy Embed Code" at bounding box center [1014, 221] width 108 height 25
click at [1082, 31] on button "Done" at bounding box center [1088, 26] width 38 height 23
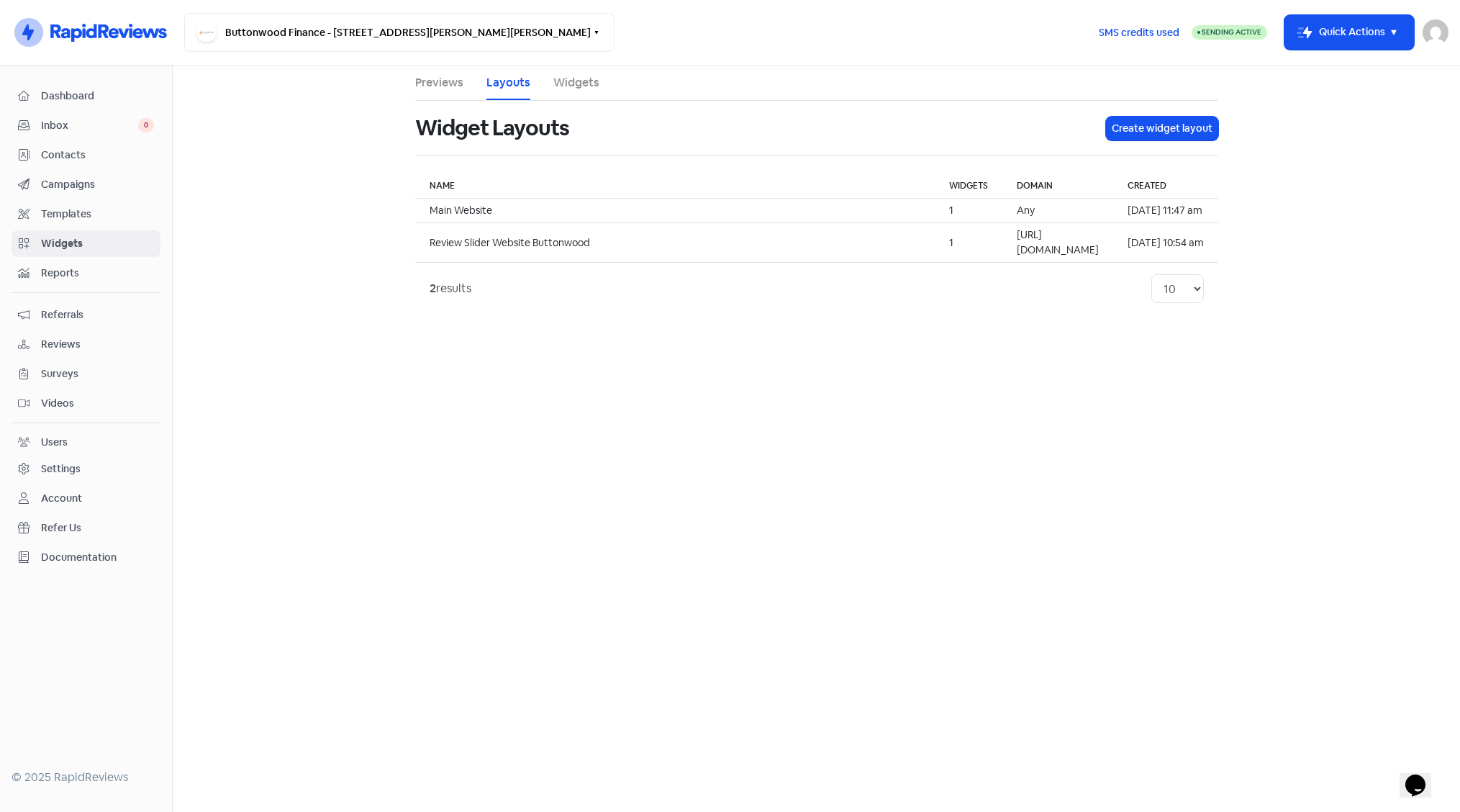
click at [577, 78] on link "Widgets" at bounding box center [576, 82] width 46 height 17
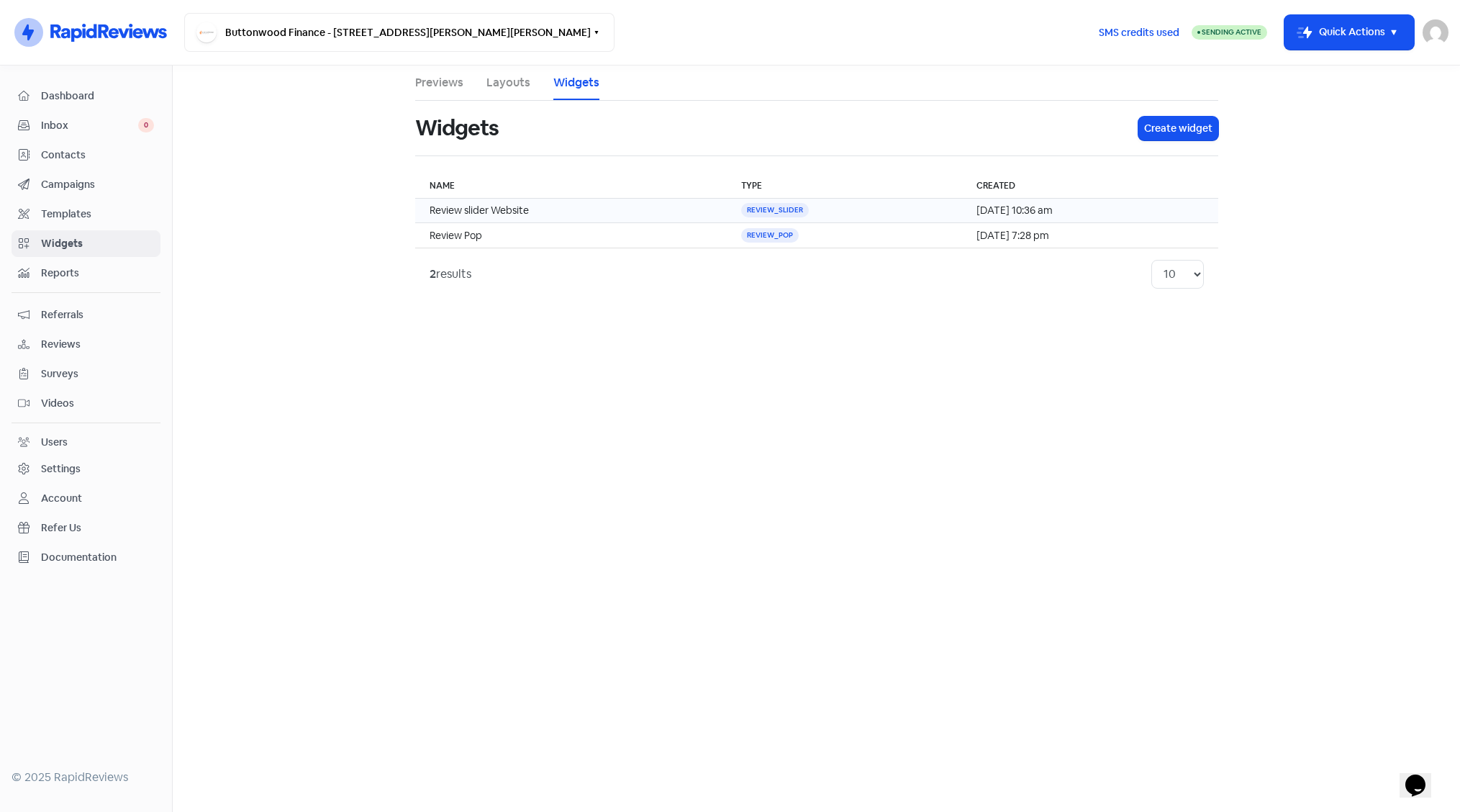
click at [829, 207] on td "review_slider" at bounding box center [844, 211] width 235 height 24
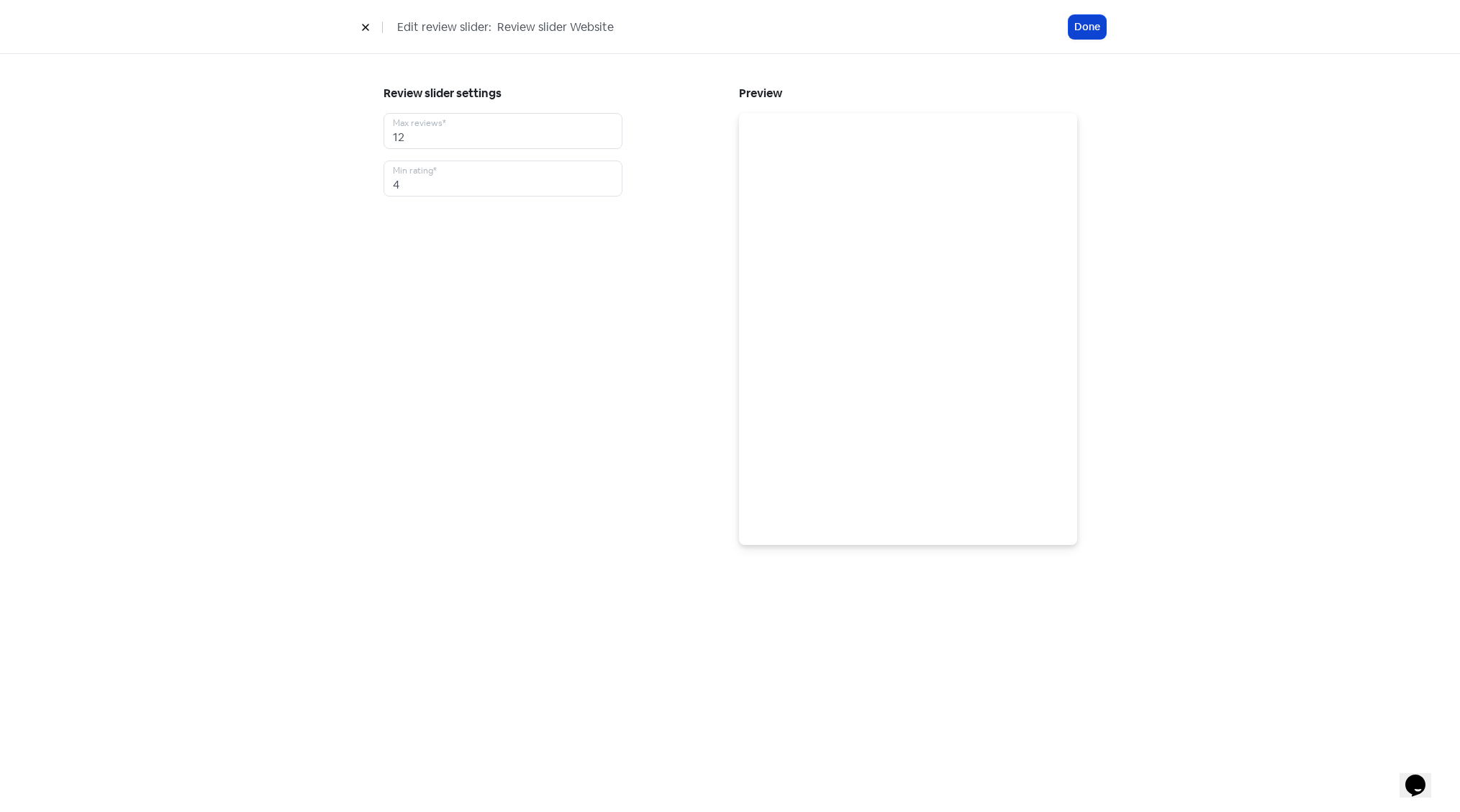
click at [1085, 29] on button "Done" at bounding box center [1088, 26] width 38 height 23
